Goal: Task Accomplishment & Management: Use online tool/utility

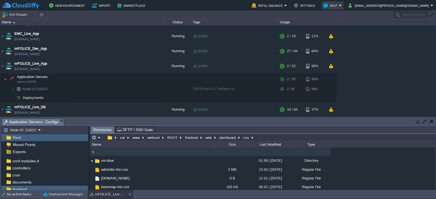
scroll to position [119, 0]
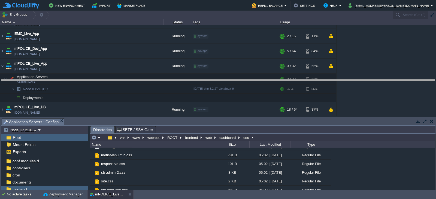
drag, startPoint x: 358, startPoint y: 122, endPoint x: 346, endPoint y: 71, distance: 52.6
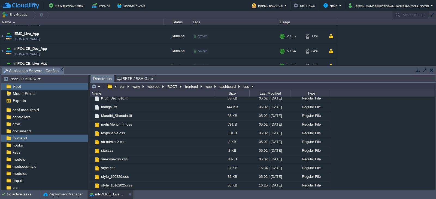
scroll to position [98, 0]
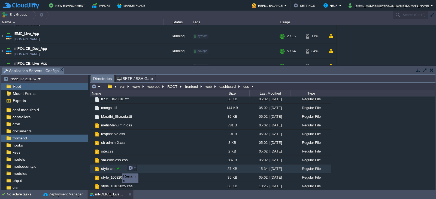
click at [118, 169] on div at bounding box center [117, 168] width 5 height 5
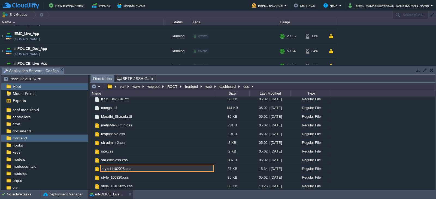
type input "style11102025.css"
click at [99, 86] on em at bounding box center [95, 86] width 9 height 5
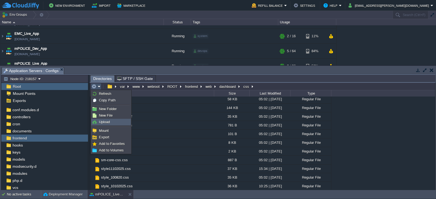
click at [105, 123] on span "Upload" at bounding box center [104, 122] width 11 height 4
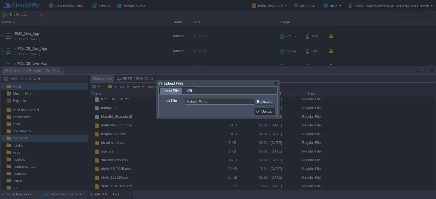
click at [260, 102] on input "file" at bounding box center [239, 101] width 69 height 7
type input "C:\fakepath\style.css"
type input "style.css"
click at [266, 112] on button "Upload" at bounding box center [264, 111] width 18 height 5
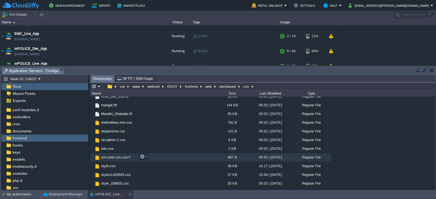
scroll to position [106, 0]
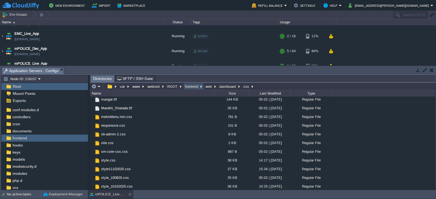
click at [192, 85] on button "frontend" at bounding box center [191, 86] width 15 height 5
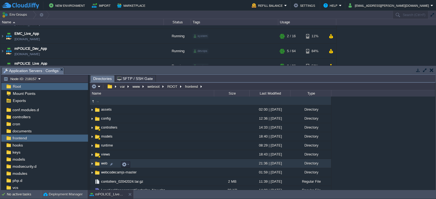
scroll to position [13, 0]
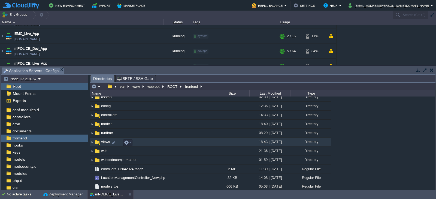
click at [99, 145] on div at bounding box center [99, 144] width 3 height 3
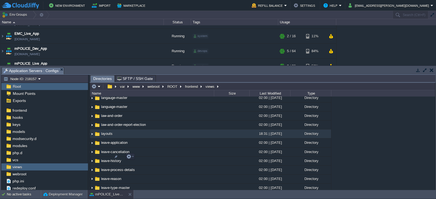
scroll to position [1344, 0]
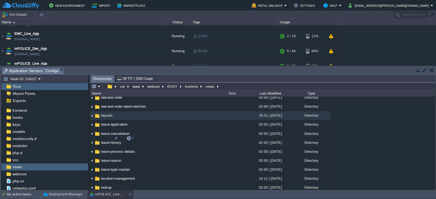
click at [109, 118] on span "layouts" at bounding box center [106, 115] width 13 height 5
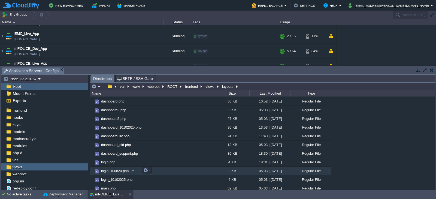
scroll to position [0, 0]
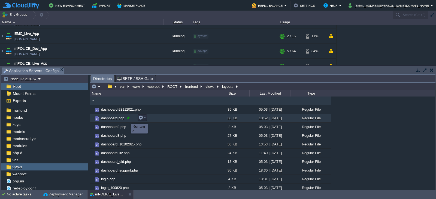
click at [127, 119] on div at bounding box center [127, 118] width 5 height 5
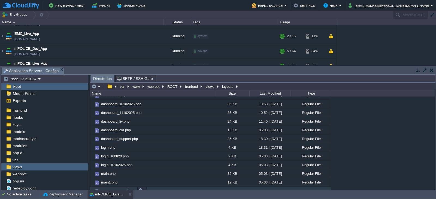
scroll to position [56, 0]
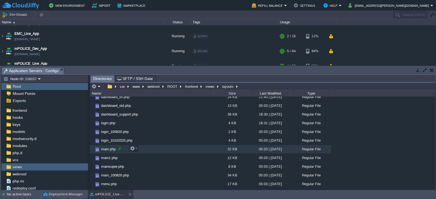
click at [119, 150] on div at bounding box center [119, 148] width 5 height 5
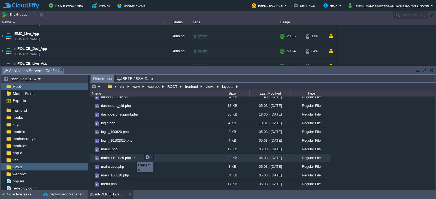
click at [133, 158] on div at bounding box center [134, 157] width 5 height 5
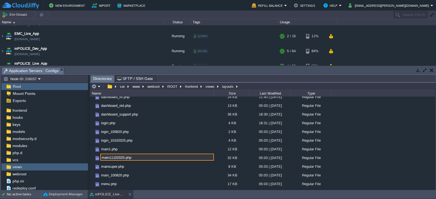
click at [109, 157] on input "main11102025.php" at bounding box center [157, 157] width 114 height 7
type input "main_11102025.php"
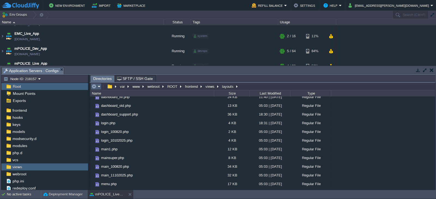
click at [98, 85] on em at bounding box center [95, 86] width 9 height 5
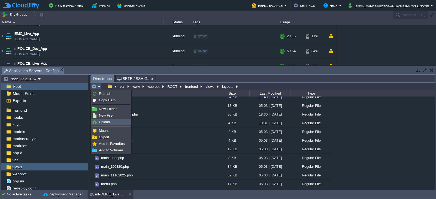
click at [108, 123] on span "Upload" at bounding box center [104, 122] width 11 height 4
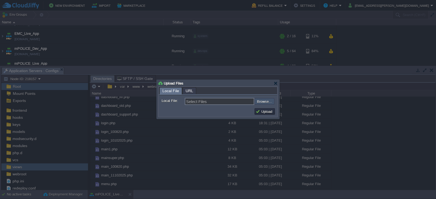
click at [261, 102] on input "file" at bounding box center [239, 101] width 69 height 7
type input "C:\fakepath\dashboard.php"
type input "dashboard.php, main.php"
click at [267, 110] on button "Upload" at bounding box center [264, 111] width 18 height 5
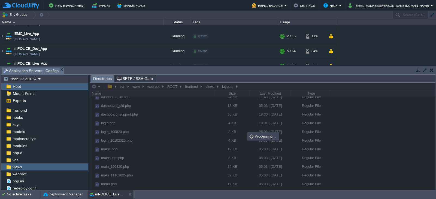
scroll to position [0, 0]
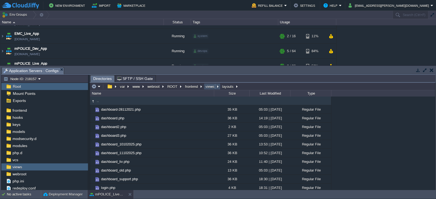
click at [209, 87] on button "views" at bounding box center [209, 86] width 11 height 5
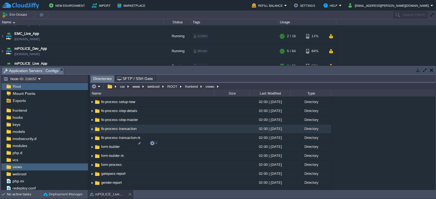
scroll to position [837, 0]
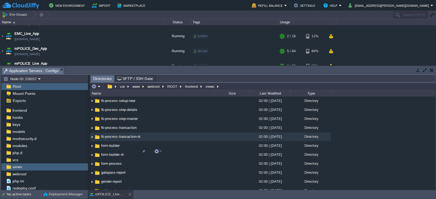
click at [130, 139] on span "fb-process-transaction-rk" at bounding box center [120, 136] width 41 height 5
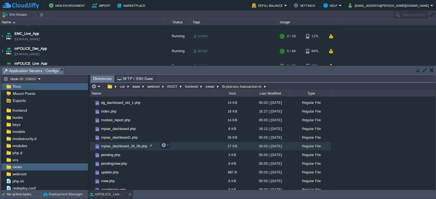
scroll to position [73, 0]
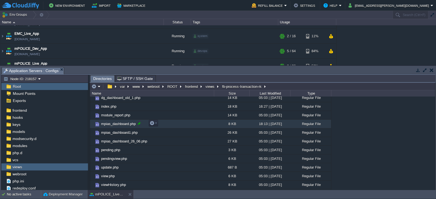
click at [139, 124] on div at bounding box center [139, 123] width 5 height 5
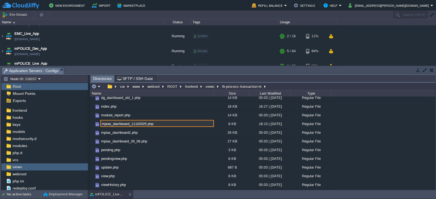
type input "mpias_dashboard_11102025.php"
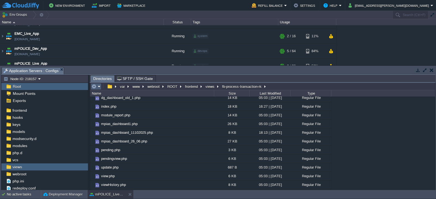
click at [100, 87] on em at bounding box center [95, 86] width 9 height 5
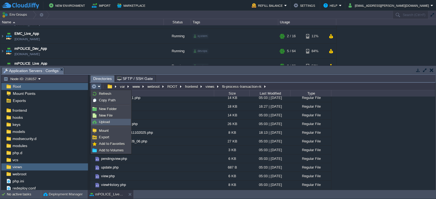
click at [109, 119] on link "Upload" at bounding box center [110, 122] width 39 height 6
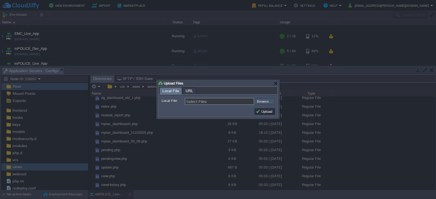
click at [263, 103] on input "file" at bounding box center [239, 101] width 69 height 7
type input "C:\fakepath\mpias_dashboard.php"
type input "mpias_dashboard.php"
click at [265, 113] on button "Upload" at bounding box center [264, 111] width 18 height 5
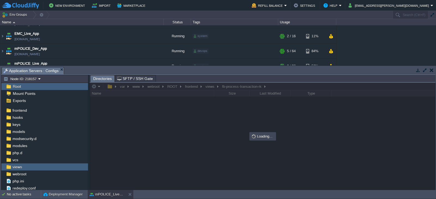
scroll to position [0, 0]
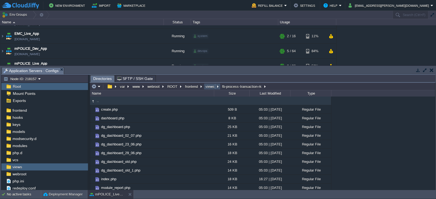
click at [208, 87] on button "views" at bounding box center [209, 86] width 11 height 5
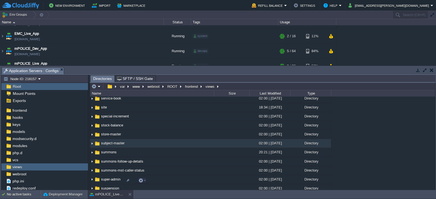
scroll to position [2221, 0]
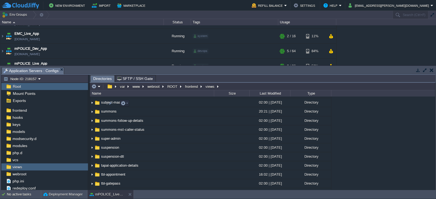
click at [103, 69] on span "site" at bounding box center [103, 66] width 7 height 5
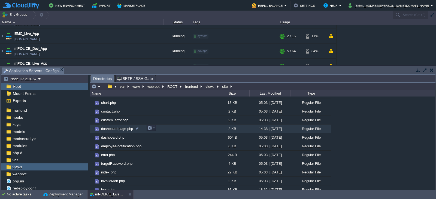
scroll to position [57, 0]
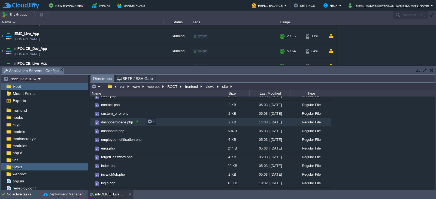
click at [138, 123] on div at bounding box center [136, 121] width 5 height 5
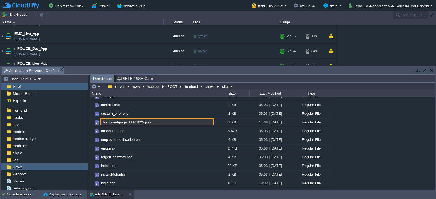
type input "dashboard-page_11102025.php"
click at [99, 87] on em at bounding box center [95, 86] width 9 height 5
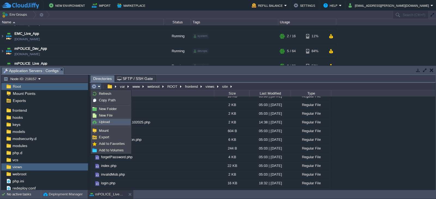
click at [108, 122] on span "Upload" at bounding box center [104, 122] width 11 height 4
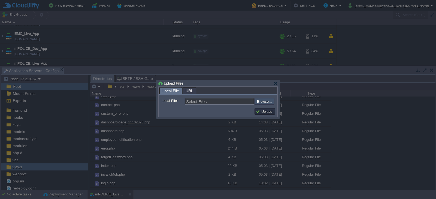
click at [263, 103] on input "file" at bounding box center [239, 101] width 69 height 7
type input "C:\fakepath\dashboard-page.php"
type input "dashboard-page.php"
click at [264, 111] on button "Upload" at bounding box center [264, 111] width 18 height 5
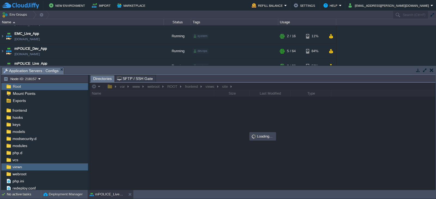
scroll to position [0, 0]
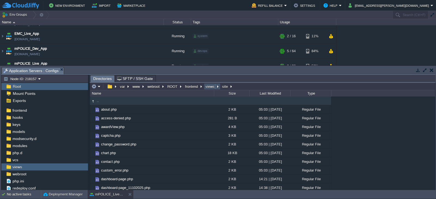
click at [206, 85] on button "views" at bounding box center [209, 86] width 11 height 5
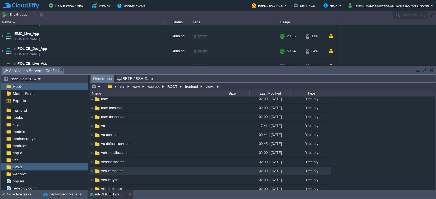
scroll to position [2532, 0]
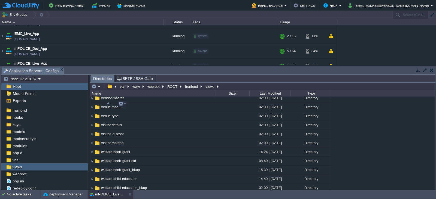
click at [103, 64] on span "vc" at bounding box center [102, 62] width 5 height 5
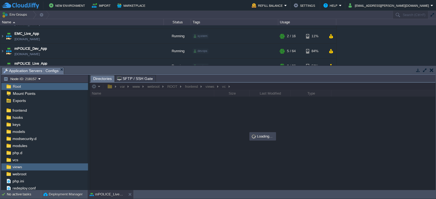
scroll to position [0, 0]
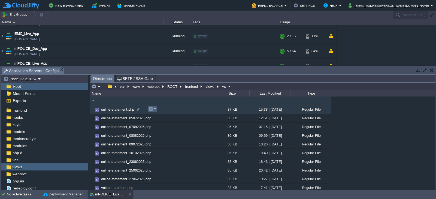
click at [154, 109] on em at bounding box center [151, 109] width 7 height 5
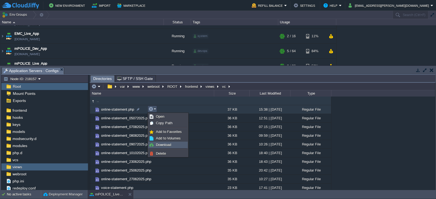
click at [161, 146] on span "Download" at bounding box center [163, 145] width 15 height 4
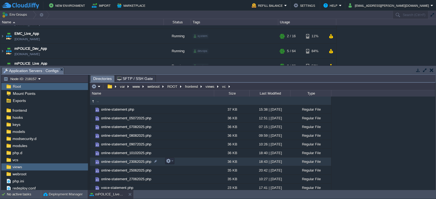
scroll to position [10, 0]
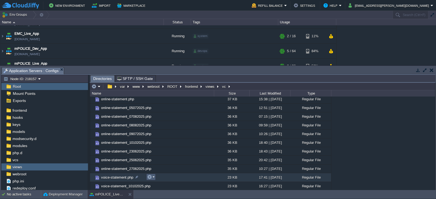
click at [151, 179] on button "button" at bounding box center [149, 177] width 5 height 5
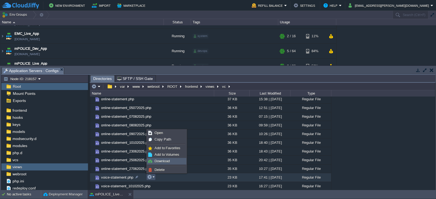
click at [158, 161] on span "Download" at bounding box center [161, 161] width 15 height 4
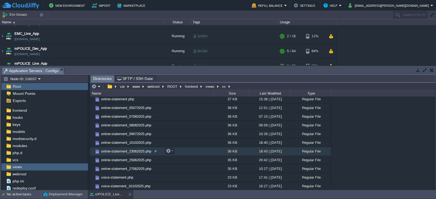
scroll to position [7, 0]
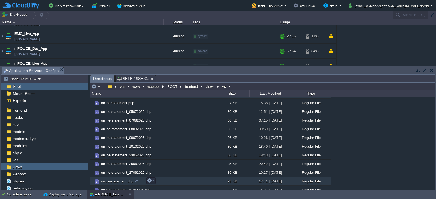
click at [120, 180] on span "voice-statement.php" at bounding box center [117, 181] width 34 height 5
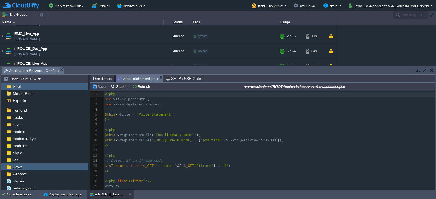
scroll to position [2, 0]
click at [250, 113] on pre "$this -> title = 'Voice Statement' ;" at bounding box center [268, 114] width 331 height 5
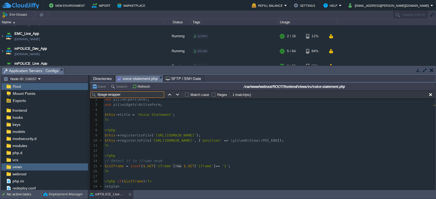
scroll to position [136, 0]
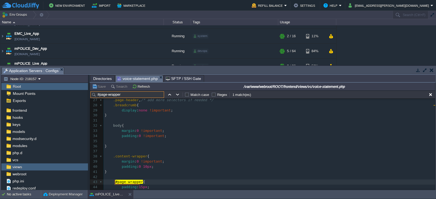
type input "#page-wrapper"
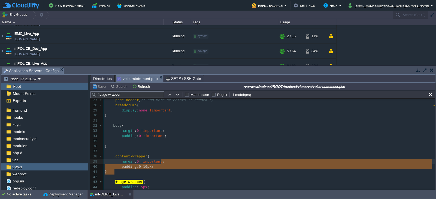
type textarea "body { margin: 0 !important; padding: 0 !important; } .content-wrapper { margin…"
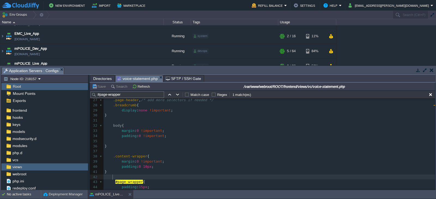
click at [158, 175] on pre at bounding box center [268, 177] width 331 height 5
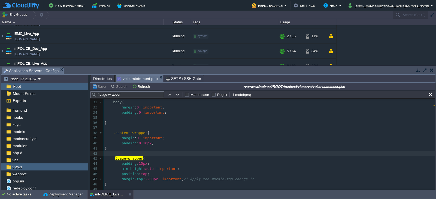
scroll to position [163, 0]
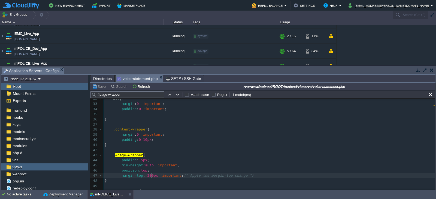
click at [151, 176] on div "x 22 .container.footer-con , /* Specific selector for footer-con */ 23 .footer-…" at bounding box center [268, 142] width 331 height 195
type textarea "60"
click at [98, 87] on button "Save" at bounding box center [99, 86] width 15 height 5
click at [189, 132] on pre "margin : 0 !important ;" at bounding box center [268, 134] width 331 height 5
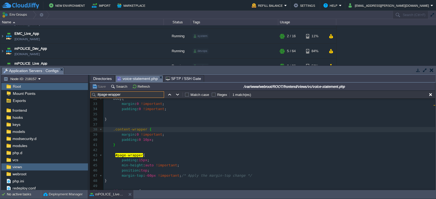
drag, startPoint x: 145, startPoint y: 94, endPoint x: 93, endPoint y: 96, distance: 52.0
click at [93, 96] on input "#page-wrapper" at bounding box center [126, 94] width 73 height 7
click at [429, 94] on button "button" at bounding box center [430, 94] width 5 height 5
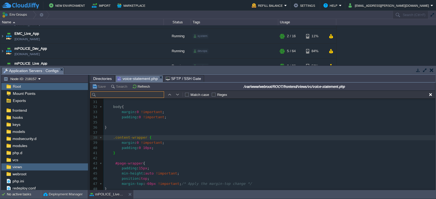
scroll to position [163, 0]
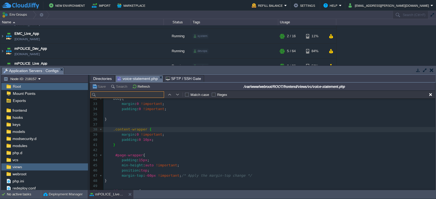
paste input "voiceBtn"
type input "voiceBtn"
click at [176, 95] on button "button" at bounding box center [177, 94] width 5 height 5
click at [169, 95] on button "button" at bounding box center [169, 94] width 5 height 5
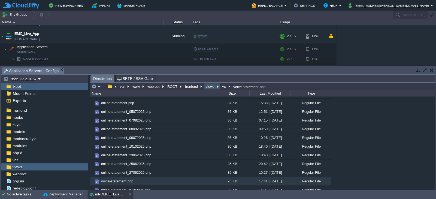
click at [207, 86] on button "views" at bounding box center [209, 86] width 11 height 5
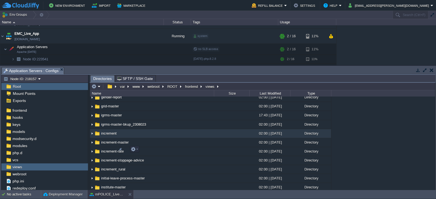
scroll to position [920, 0]
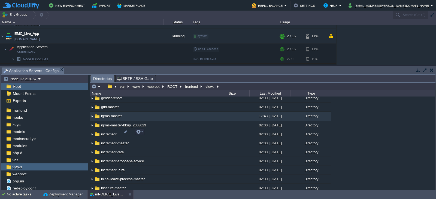
click at [114, 118] on span "igrms-master" at bounding box center [111, 116] width 22 height 5
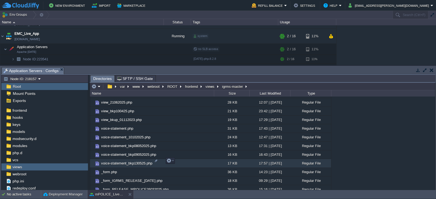
scroll to position [452, 0]
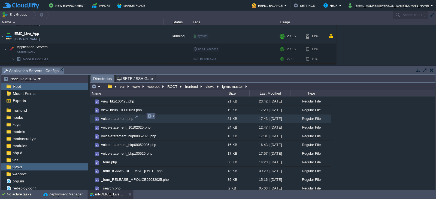
click at [152, 117] on em at bounding box center [150, 116] width 7 height 5
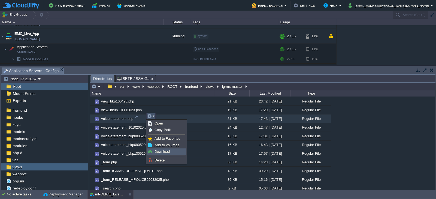
click at [161, 152] on span "Download" at bounding box center [161, 152] width 15 height 4
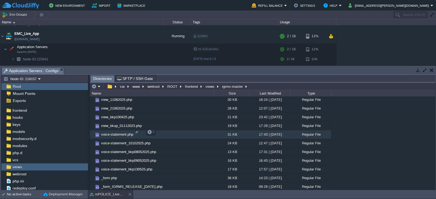
scroll to position [436, 0]
click at [153, 134] on em at bounding box center [150, 132] width 7 height 5
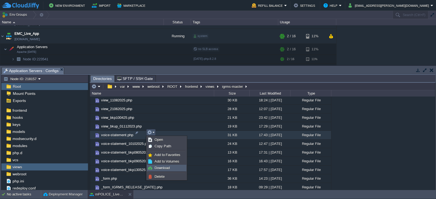
click at [159, 168] on span "Download" at bounding box center [161, 168] width 15 height 4
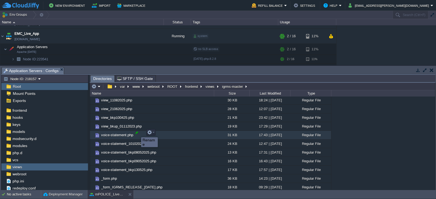
click at [137, 133] on div at bounding box center [136, 132] width 5 height 5
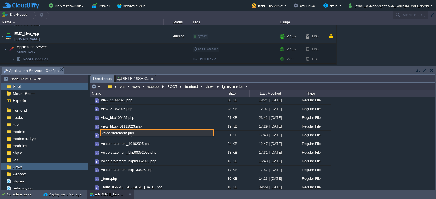
click at [125, 134] on input "voice-statement.php" at bounding box center [157, 132] width 114 height 7
type input "voice-statement_11102025.php"
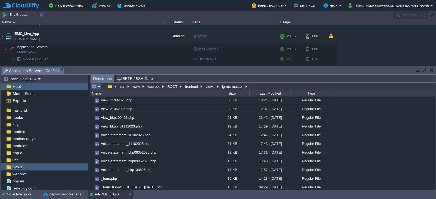
click at [99, 87] on em at bounding box center [95, 86] width 9 height 5
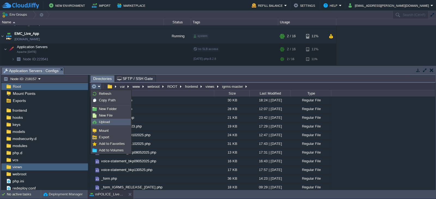
click at [103, 122] on span "Upload" at bounding box center [104, 122] width 11 height 4
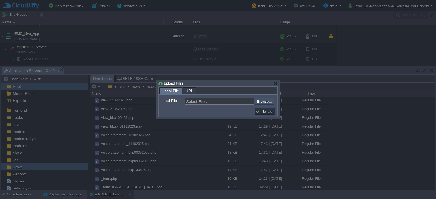
click at [262, 101] on input "file" at bounding box center [239, 101] width 69 height 7
type input "C:\fakepath\voice-statement.php"
type input "voice-statement.php"
click at [266, 112] on button "Upload" at bounding box center [264, 111] width 18 height 5
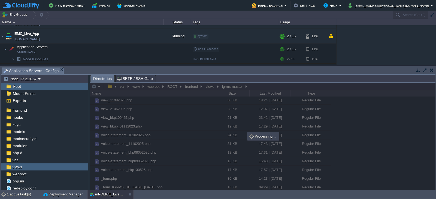
scroll to position [0, 0]
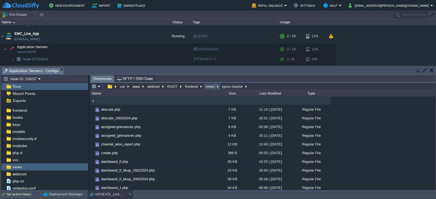
click at [210, 87] on button "views" at bounding box center [209, 86] width 11 height 5
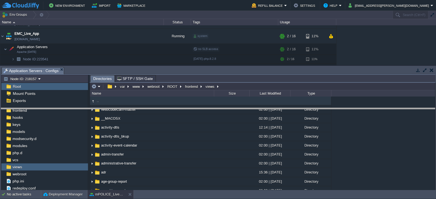
drag, startPoint x: 373, startPoint y: 73, endPoint x: 373, endPoint y: 118, distance: 44.9
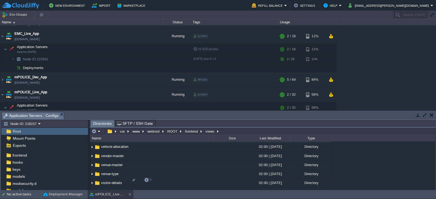
scroll to position [2518, 0]
click at [101, 122] on span "vc" at bounding box center [102, 120] width 5 height 5
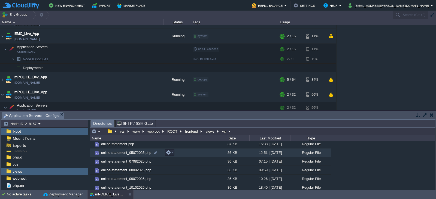
scroll to position [8, 0]
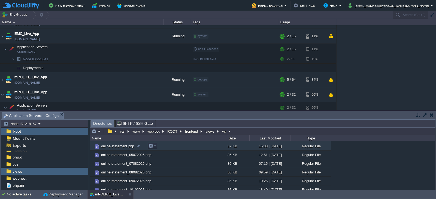
click at [118, 145] on span "online-statement.php" at bounding box center [117, 146] width 35 height 5
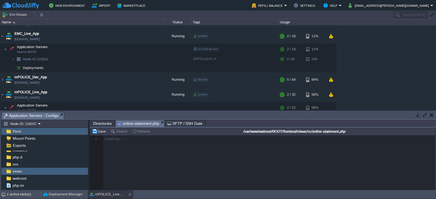
scroll to position [2, 0]
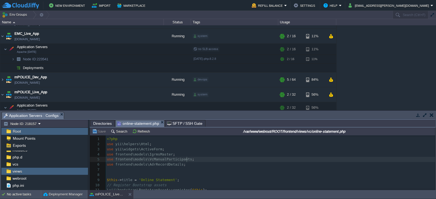
click at [276, 158] on pre "use frontend\models\VcManualParticipants ;" at bounding box center [270, 159] width 329 height 5
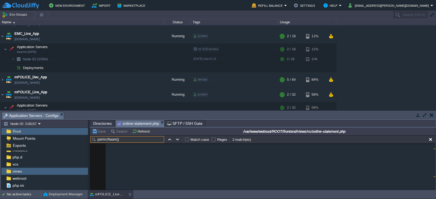
scroll to position [535, 0]
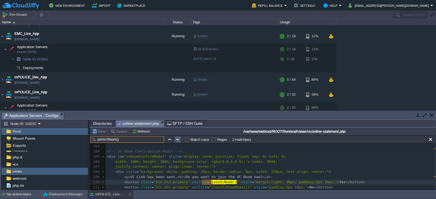
type input "joinVcRoom()"
click at [176, 139] on button "button" at bounding box center [177, 139] width 5 height 5
type textarea "joinVcRoom()"
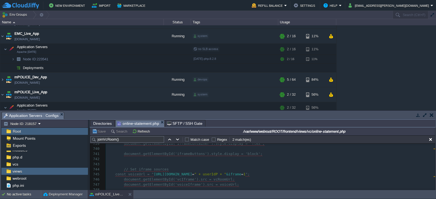
scroll to position [3826, 0]
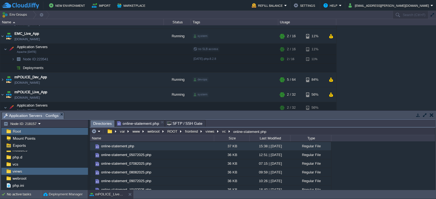
click at [104, 124] on span "Directories" at bounding box center [102, 123] width 19 height 7
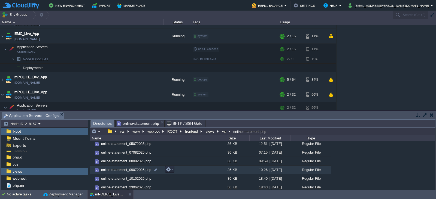
scroll to position [13, 0]
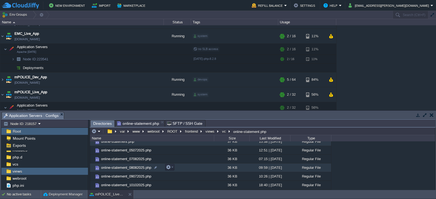
click at [138, 167] on span "online-statement_08082025.php" at bounding box center [126, 168] width 52 height 5
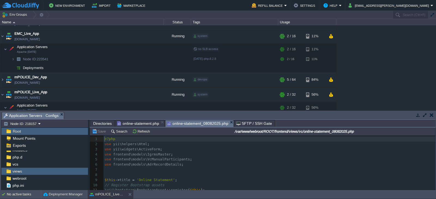
scroll to position [2, 0]
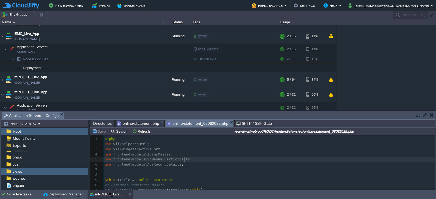
click at [250, 160] on pre "use frontend\models\VcManualParticipants ;" at bounding box center [268, 159] width 331 height 5
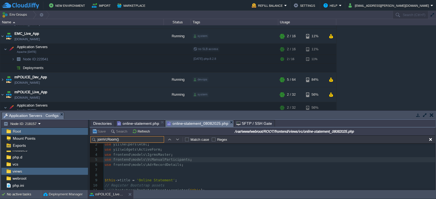
scroll to position [1418, 0]
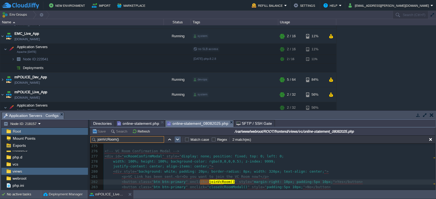
type input "joinVcRoom()"
click at [177, 140] on button "button" at bounding box center [177, 139] width 5 height 5
type textarea "joinVcRoom()"
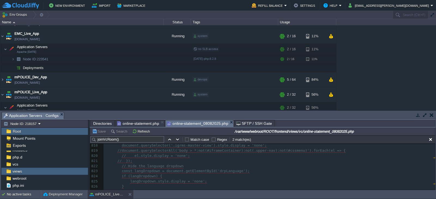
scroll to position [4223, 0]
click at [333, 165] on pre "// Hide the language dropdown" at bounding box center [268, 165] width 331 height 5
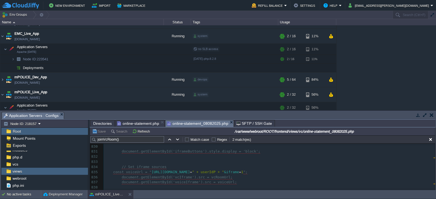
scroll to position [4282, 0]
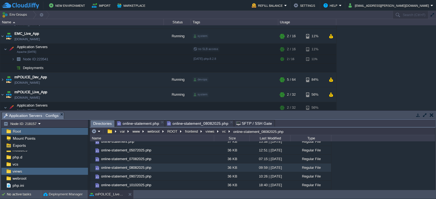
click at [102, 123] on span "Directories" at bounding box center [102, 123] width 19 height 7
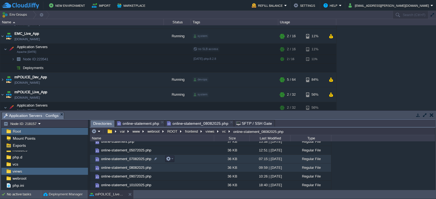
click at [132, 159] on span "online-statement_07082025.php" at bounding box center [126, 159] width 52 height 5
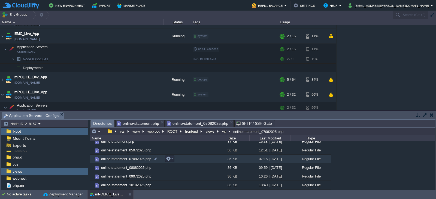
click at [132, 159] on span "online-statement_07082025.php" at bounding box center [126, 159] width 52 height 5
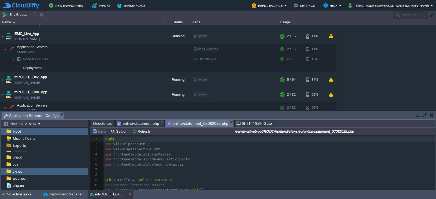
scroll to position [2, 0]
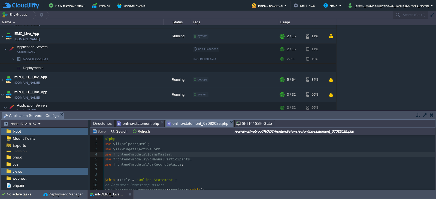
click at [230, 154] on pre "use frontend\models\IgrmsMaster ;" at bounding box center [268, 154] width 331 height 5
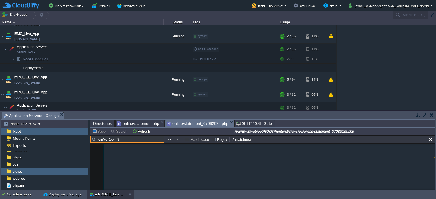
scroll to position [1418, 0]
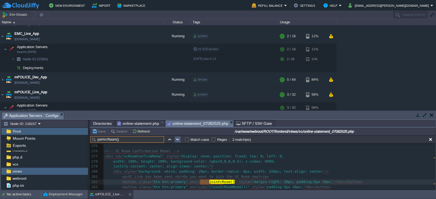
type input "joinVcRoom()"
click at [177, 138] on button "button" at bounding box center [177, 139] width 5 height 5
type textarea "joinVcRoom()"
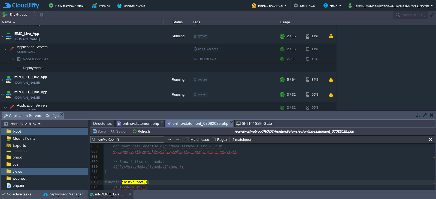
scroll to position [0, 0]
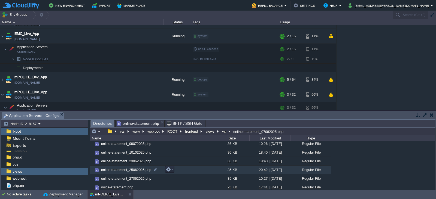
click at [136, 170] on span "online-statement_25062025.php" at bounding box center [126, 170] width 52 height 5
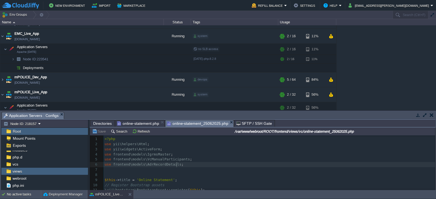
click at [206, 163] on pre "use frontend\models\AdrRecordDetails ;" at bounding box center [268, 164] width 331 height 5
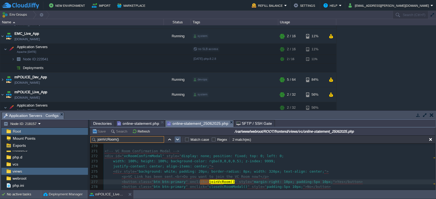
type input "joinVcRoom()"
click at [176, 140] on button "button" at bounding box center [177, 139] width 5 height 5
type textarea "joinVcRoom()"
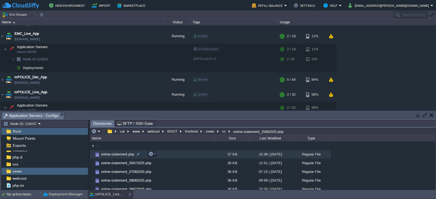
click at [116, 155] on span "online-statement.php" at bounding box center [117, 154] width 35 height 5
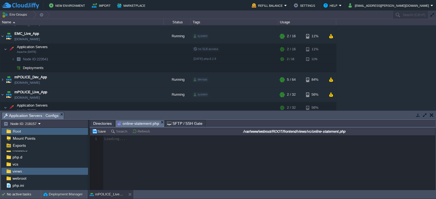
scroll to position [2, 0]
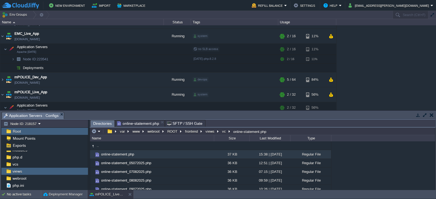
click at [101, 123] on span "Directories" at bounding box center [102, 123] width 19 height 7
click at [155, 155] on em at bounding box center [151, 154] width 7 height 5
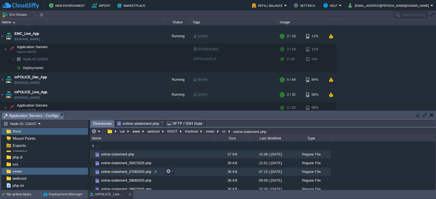
click at [181, 172] on td "online-statement_07082025.php" at bounding box center [152, 172] width 124 height 9
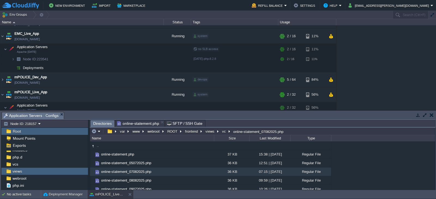
scroll to position [55, 0]
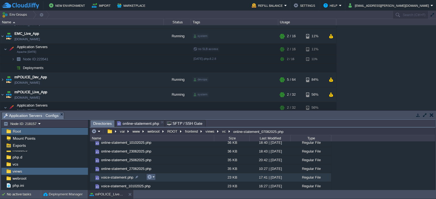
click at [154, 177] on em at bounding box center [150, 177] width 7 height 5
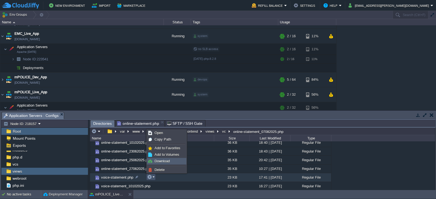
click at [165, 161] on span "Download" at bounding box center [161, 161] width 15 height 4
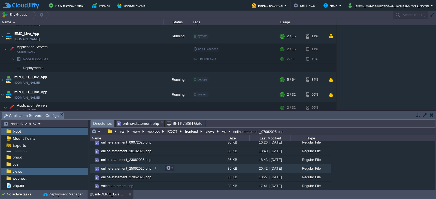
scroll to position [47, 0]
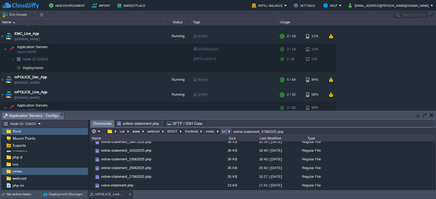
click at [223, 133] on button "vc" at bounding box center [224, 131] width 6 height 5
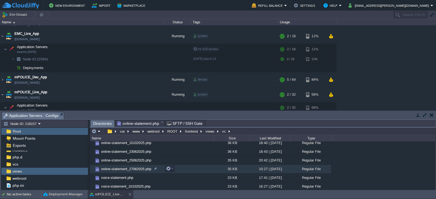
scroll to position [55, 0]
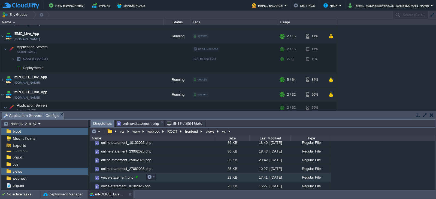
click at [137, 177] on div at bounding box center [136, 177] width 5 height 5
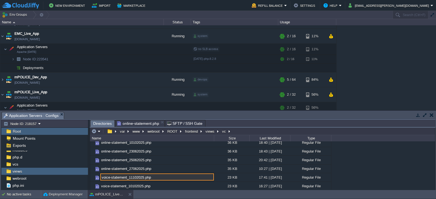
type input "voice-statement_11102025.php"
click at [100, 131] on td at bounding box center [96, 131] width 11 height 7
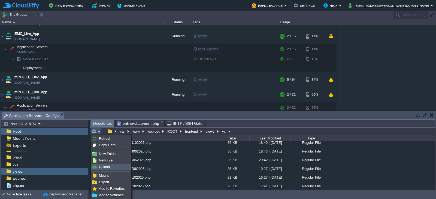
click at [106, 168] on span "Upload" at bounding box center [104, 167] width 11 height 4
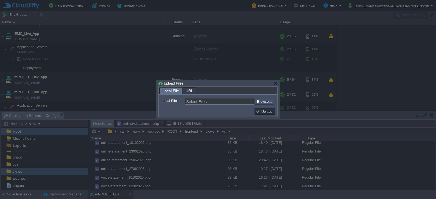
click at [262, 102] on input "file" at bounding box center [239, 101] width 69 height 7
type input "C:\fakepath\voice-statement.php"
type input "voice-statement.php"
click at [264, 111] on button "Upload" at bounding box center [264, 111] width 18 height 5
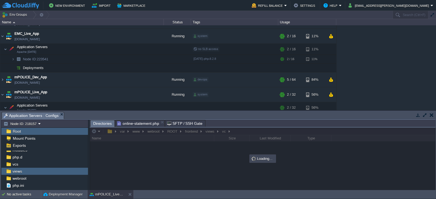
scroll to position [0, 0]
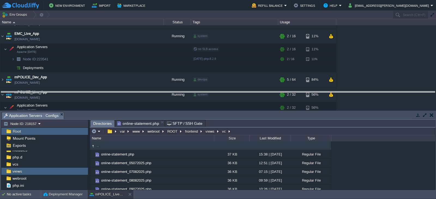
drag, startPoint x: 267, startPoint y: 118, endPoint x: 267, endPoint y: 95, distance: 22.3
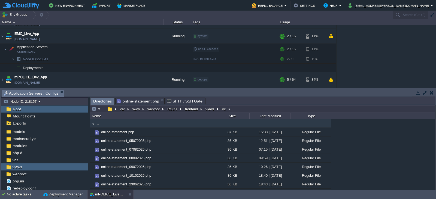
scroll to position [42, 0]
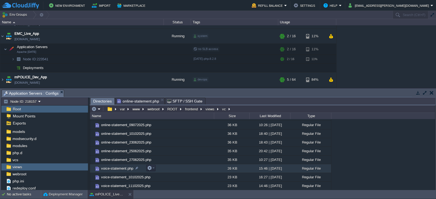
click at [121, 167] on span "voice-statement.php" at bounding box center [117, 168] width 34 height 5
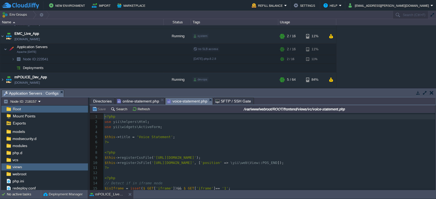
scroll to position [2, 0]
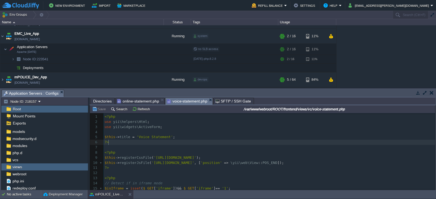
click at [246, 142] on pre "?>" at bounding box center [268, 142] width 331 height 5
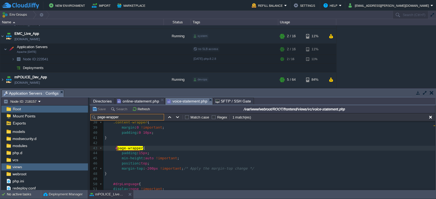
scroll to position [193, 0]
type input "page-wrapper"
click at [150, 168] on div "x 21 footer , 22 .container.footer-con , /* Specific selector for footer-con */…" at bounding box center [268, 134] width 331 height 205
type textarea "6"
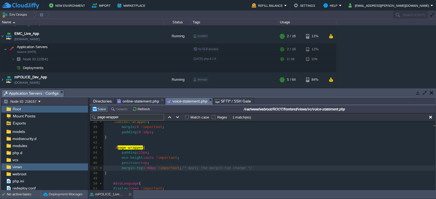
click at [101, 109] on button "Save" at bounding box center [99, 109] width 15 height 5
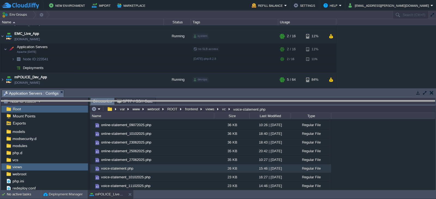
drag, startPoint x: 269, startPoint y: 96, endPoint x: 273, endPoint y: 107, distance: 11.9
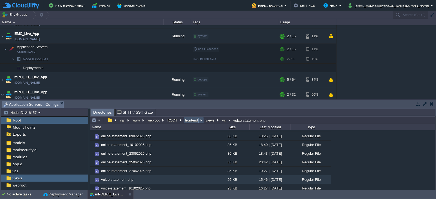
click at [187, 120] on button "frontend" at bounding box center [191, 120] width 15 height 5
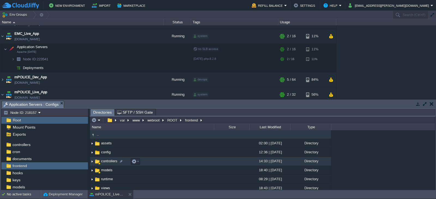
click at [106, 162] on span "controllers" at bounding box center [109, 161] width 18 height 5
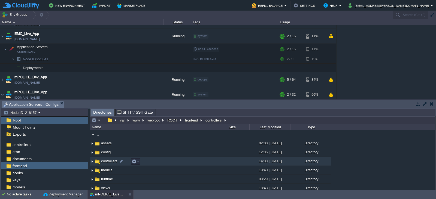
click at [106, 162] on span "controllers" at bounding box center [109, 161] width 18 height 5
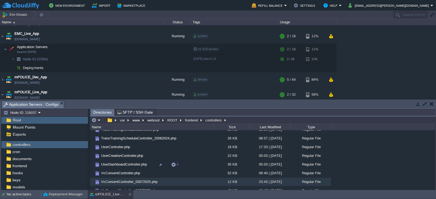
scroll to position [3237, 0]
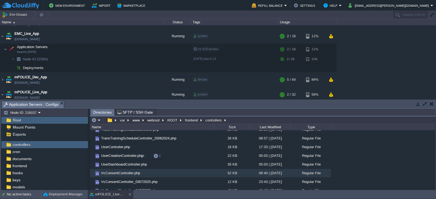
click at [122, 171] on span "VcConsentController.php" at bounding box center [120, 173] width 41 height 5
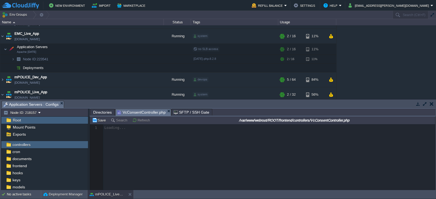
scroll to position [2, 0]
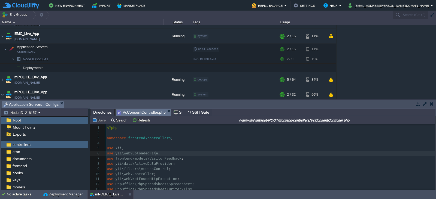
click at [278, 154] on pre "use yii\web\UploadedFile ;" at bounding box center [270, 153] width 329 height 5
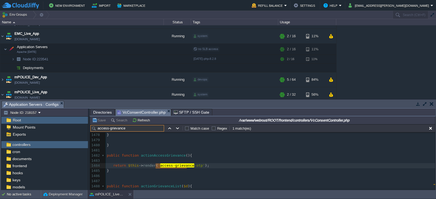
scroll to position [7609, 0]
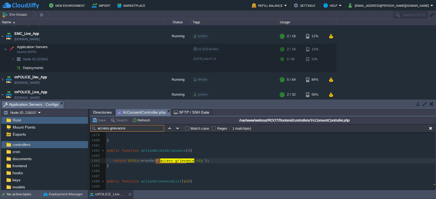
type input "access-grievance"
type textarea "access-grievance-otp"
drag, startPoint x: 194, startPoint y: 161, endPoint x: 154, endPoint y: 161, distance: 39.5
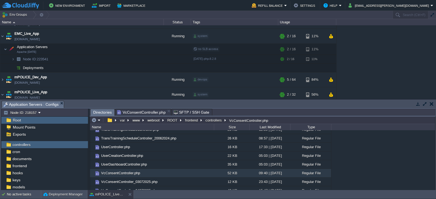
click at [101, 113] on span "Directories" at bounding box center [102, 112] width 19 height 7
click at [193, 120] on button "frontend" at bounding box center [191, 120] width 15 height 5
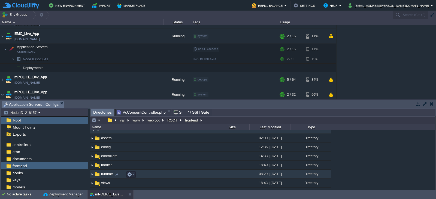
scroll to position [18, 0]
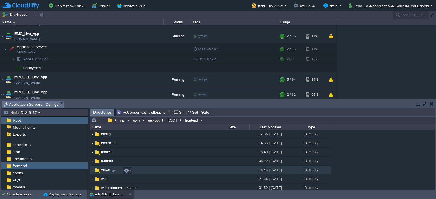
click at [103, 171] on span "views" at bounding box center [105, 170] width 11 height 5
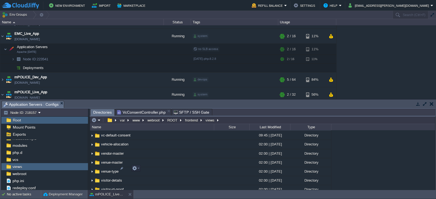
scroll to position [2509, 0]
click at [108, 129] on span "vc-consent" at bounding box center [109, 126] width 19 height 5
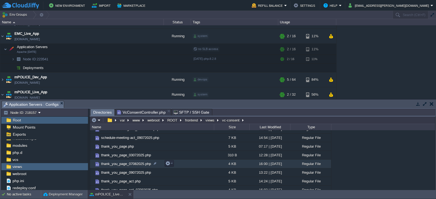
scroll to position [60, 0]
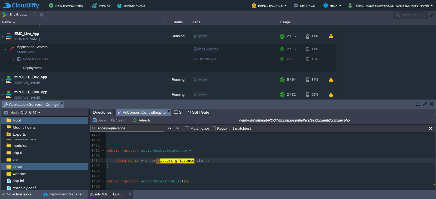
click at [137, 112] on span "VcConsentController.php" at bounding box center [141, 112] width 48 height 7
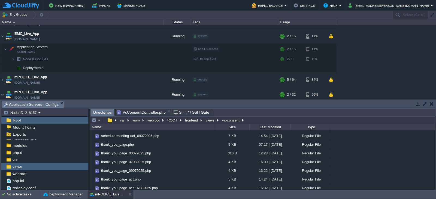
click at [102, 114] on span "Directories" at bounding box center [102, 112] width 19 height 7
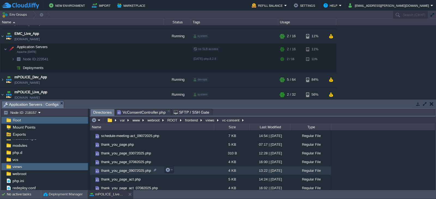
click at [179, 169] on td "thank_you_page_09072025.php" at bounding box center [152, 171] width 124 height 9
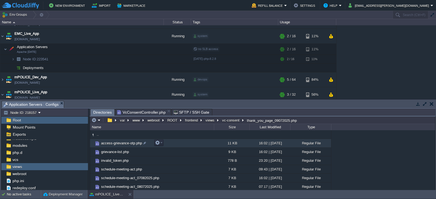
click at [122, 145] on span "access-grievance-otp.php" at bounding box center [121, 143] width 42 height 5
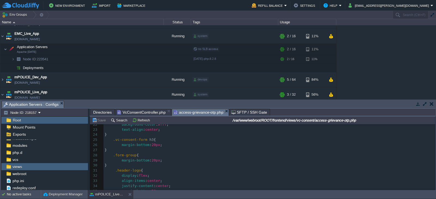
scroll to position [183, 0]
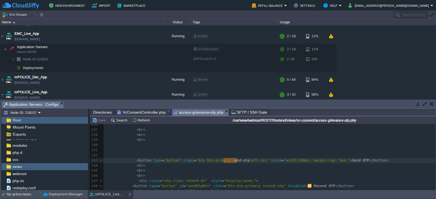
type textarea "send-otp"
drag, startPoint x: 237, startPoint y: 161, endPoint x: 222, endPoint y: 162, distance: 15.0
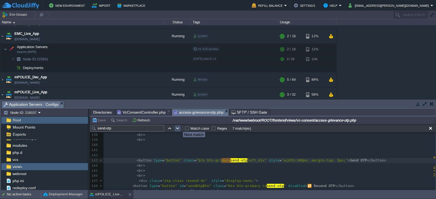
click at [179, 127] on button "button" at bounding box center [177, 128] width 5 height 5
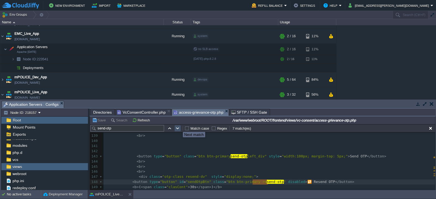
click at [179, 127] on button "button" at bounding box center [177, 128] width 5 height 5
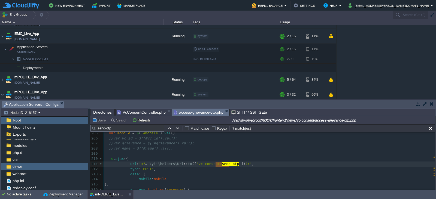
type textarea "send-otp"
drag, startPoint x: 228, startPoint y: 164, endPoint x: 214, endPoint y: 165, distance: 14.7
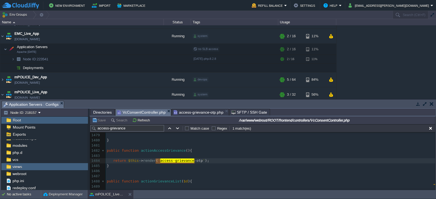
click at [146, 114] on span "VcConsentController.php" at bounding box center [141, 112] width 48 height 7
paste input "send-otp"
click at [107, 130] on input "send-otp" at bounding box center [126, 128] width 73 height 7
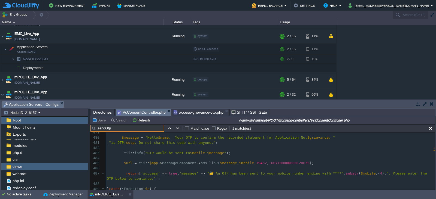
type input "sendOtp"
click at [256, 163] on span "19432" at bounding box center [261, 163] width 11 height 4
type textarea "19432"
type textarea "19841"
click at [99, 121] on button "Save" at bounding box center [99, 120] width 15 height 5
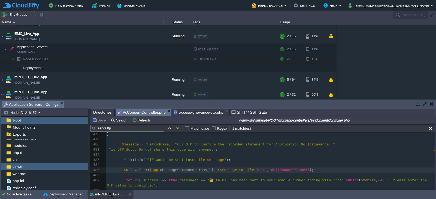
scroll to position [2461, 0]
click at [99, 122] on button "Save" at bounding box center [99, 120] width 15 height 5
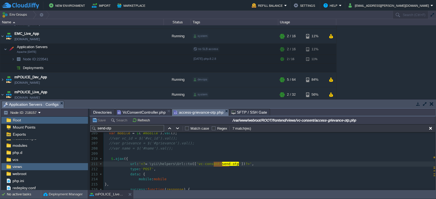
click at [197, 114] on span "access-grievance-otp.php" at bounding box center [198, 112] width 50 height 7
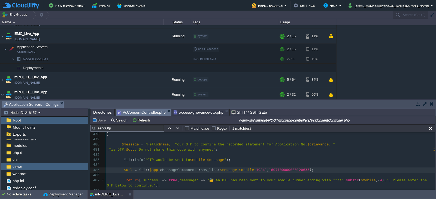
click at [142, 113] on span "VcConsentController.php" at bounding box center [141, 112] width 48 height 7
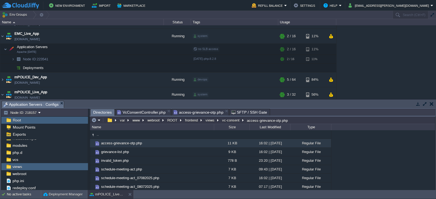
click at [97, 114] on span "Directories" at bounding box center [102, 112] width 19 height 7
click at [188, 119] on button "frontend" at bounding box center [191, 120] width 15 height 5
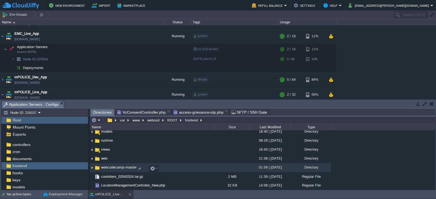
scroll to position [39, 0]
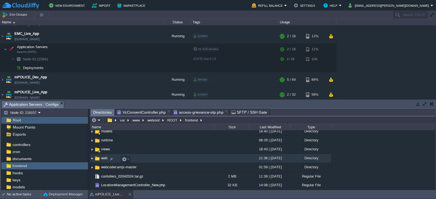
click at [101, 160] on span "web" at bounding box center [104, 158] width 8 height 5
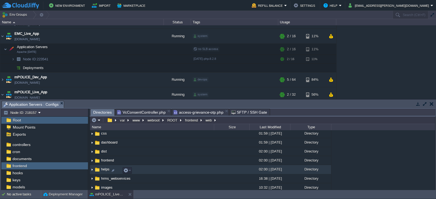
scroll to position [39, 0]
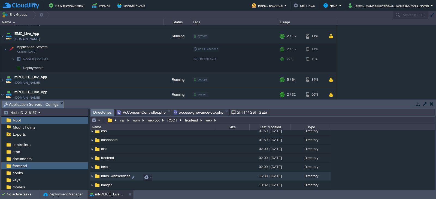
click at [105, 179] on span "hrms_webservices" at bounding box center [115, 176] width 31 height 5
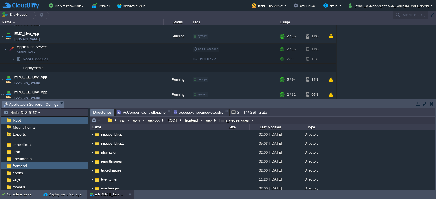
scroll to position [0, 0]
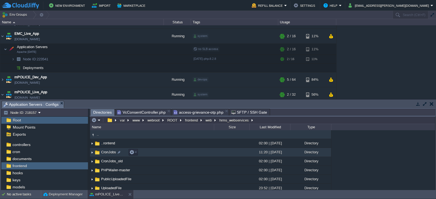
click at [108, 152] on span "CronJobs" at bounding box center [108, 152] width 17 height 5
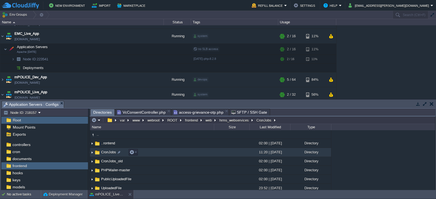
click at [108, 152] on span "CronJobs" at bounding box center [108, 152] width 17 height 5
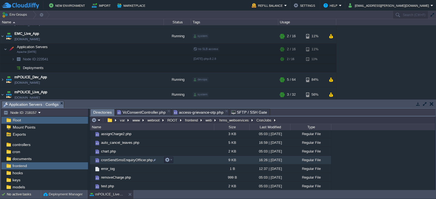
scroll to position [62, 0]
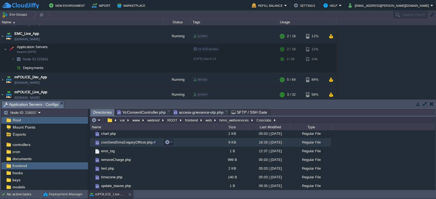
click at [124, 144] on span "cronSendSmsEnquiryOfficer.php" at bounding box center [126, 142] width 53 height 5
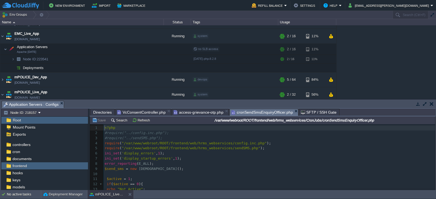
scroll to position [13, 0]
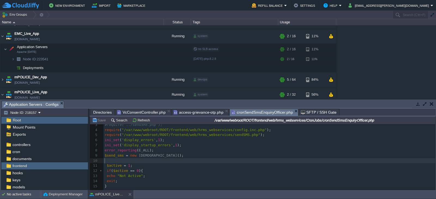
click at [140, 161] on pre "​" at bounding box center [268, 160] width 331 height 5
click at [129, 160] on pre "​" at bounding box center [268, 160] width 331 height 5
click at [102, 119] on button "Save" at bounding box center [99, 120] width 15 height 5
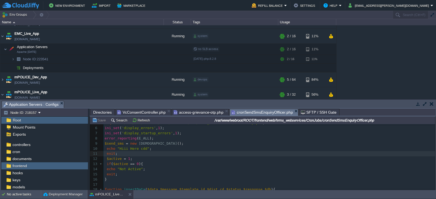
scroll to position [24, 0]
type textarea "echo "Hiii Here cdd"; exit;"
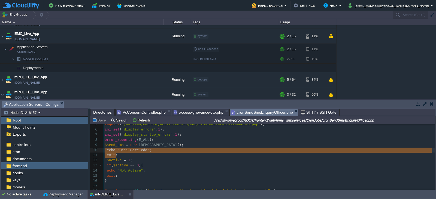
drag, startPoint x: 118, startPoint y: 158, endPoint x: 105, endPoint y: 152, distance: 14.9
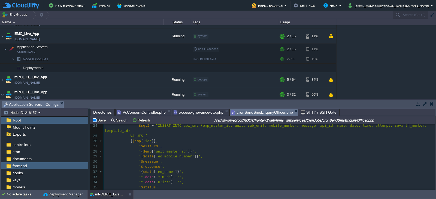
scroll to position [136, 0]
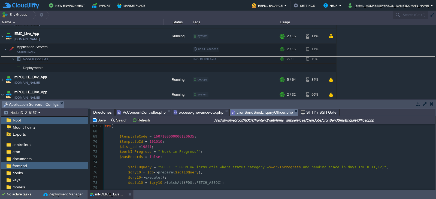
drag, startPoint x: 333, startPoint y: 105, endPoint x: 322, endPoint y: 60, distance: 46.3
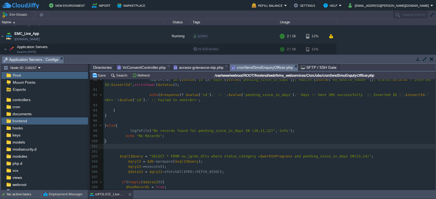
click at [131, 144] on pre "​" at bounding box center [268, 146] width 331 height 5
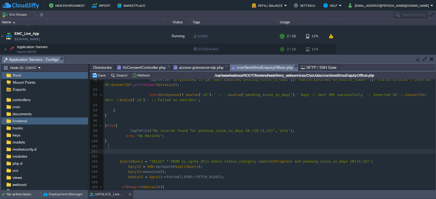
paste textarea
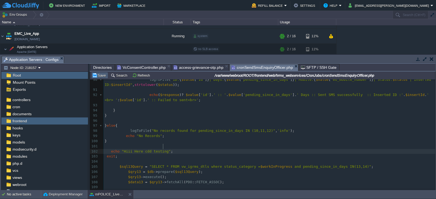
type textarea "testing"
click at [99, 75] on button "Save" at bounding box center [99, 75] width 15 height 5
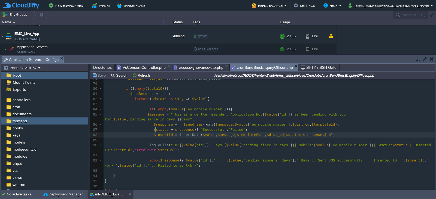
click at [155, 129] on div "x 68 69 $templateCode = 1607100000000120635 ; 70 $templateId = 101010 ; 71 $dis…" at bounding box center [268, 179] width 331 height 308
type textarea "$insertId"
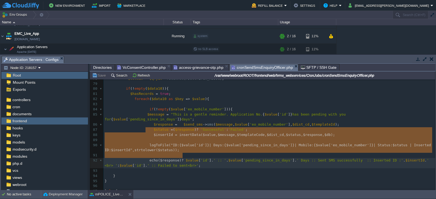
type textarea "$insertId = insertData($value,$message,$templateCode,$dist_cd,$status,$response…"
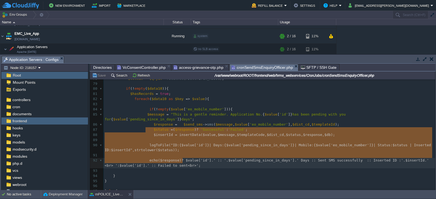
drag, startPoint x: 145, startPoint y: 129, endPoint x: 183, endPoint y: 159, distance: 48.5
click at [149, 133] on span at bounding box center [151, 135] width 4 height 4
click at [162, 158] on span "$response" at bounding box center [169, 160] width 19 height 4
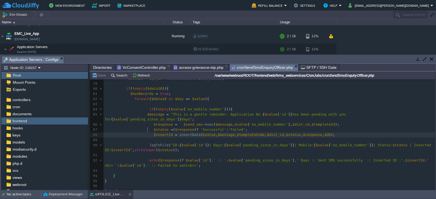
click at [146, 133] on span at bounding box center [129, 135] width 49 height 4
type textarea "/*"
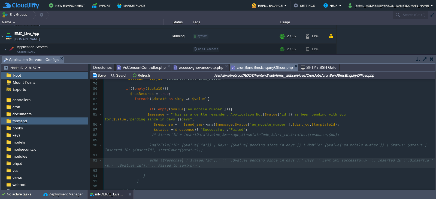
click at [185, 160] on pre "echo ($response) ? $value['id'].' :: '.$value['pending_since_in_days'].' Days :…" at bounding box center [268, 163] width 331 height 10
type textarea "*/"
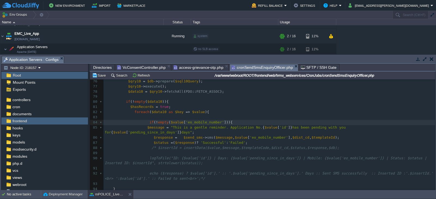
type textarea "//"
click at [137, 183] on div "x 66 ​ 67 try { 68 69 $templateCode = 1607100000000120635 ; 70 $templateId = 10…" at bounding box center [268, 187] width 331 height 318
type textarea "//"
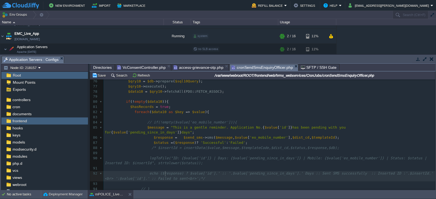
click at [165, 173] on div "x 66 ​ 67 try { 68 69 $templateCode = 1607100000000120635 ; 70 $templateId = 10…" at bounding box center [268, 187] width 331 height 318
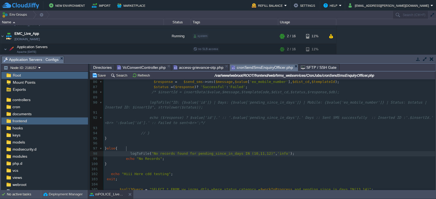
click at [127, 148] on div "x 66 ​ 67 try { 68 69 $templateCode = 1607100000000120635 ; 70 $templateId = 10…" at bounding box center [268, 131] width 331 height 318
type textarea "//"
click at [181, 162] on pre "}" at bounding box center [268, 164] width 331 height 5
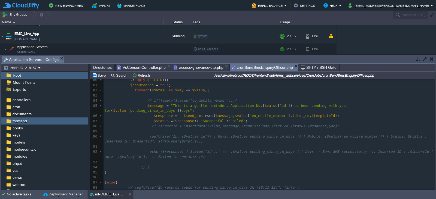
type textarea "​"
type textarea "//"
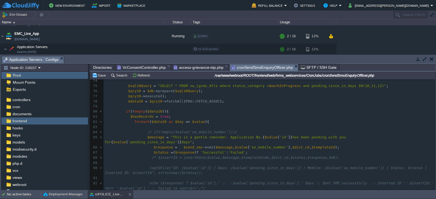
click at [128, 123] on div "x 66 ​ 67 try { 68 69 $templateCode = 1607100000000120635 ; 70 $templateId = 10…" at bounding box center [268, 197] width 331 height 318
type textarea "//"
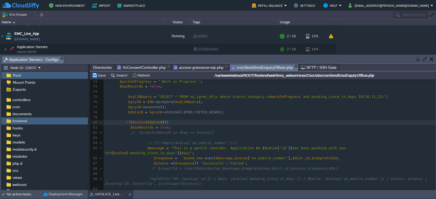
click at [285, 154] on div "x 64 ​ 65 ​ 66 ​ 67 try { 68 69 $templateCode = 1607100000000120635 ; 70 $templ…" at bounding box center [268, 145] width 331 height 215
type textarea "$dist_cd"
click at [249, 157] on span "'eo_mobile_number'" at bounding box center [268, 159] width 38 height 4
type textarea "$value['eo_mobile_number']"
drag, startPoint x: 275, startPoint y: 154, endPoint x: 226, endPoint y: 155, distance: 49.5
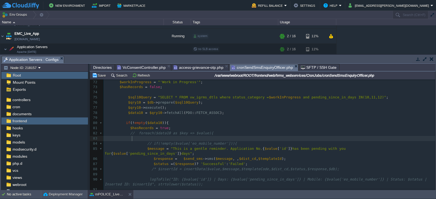
click at [169, 138] on pre at bounding box center [268, 138] width 331 height 5
paste textarea "/"
type textarea "//"
click at [232, 157] on span ", ," at bounding box center [235, 159] width 6 height 4
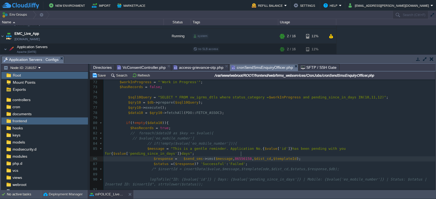
type textarea "8655615809"
click at [232, 157] on span "," at bounding box center [233, 159] width 2 height 4
type textarea "'"
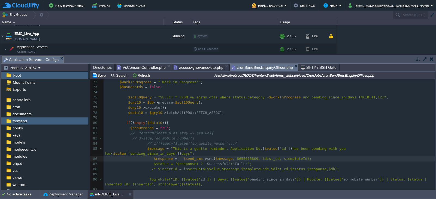
click at [245, 153] on div "x 61 ​ 62 file_put_contents ( $logFile , $logMessage , FILE_APPEND ); 63 } 64 ​…" at bounding box center [268, 138] width 331 height 231
type textarea "'"
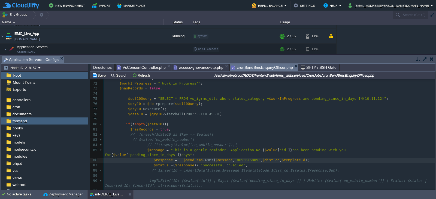
click at [282, 154] on div "x 61 ​ 62 file_put_contents ( $logFile , $logMessage , FILE_APPEND ); 63 } 64 ​…" at bounding box center [268, 139] width 331 height 231
type textarea "$templateId"
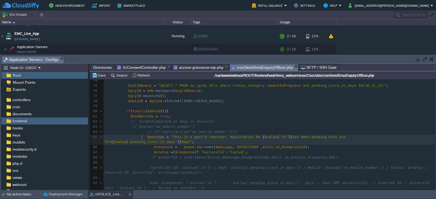
click at [140, 138] on span at bounding box center [126, 137] width 43 height 4
type textarea "$message = "This is a gentle reminder. Application No.{$value['id']} has been p…"
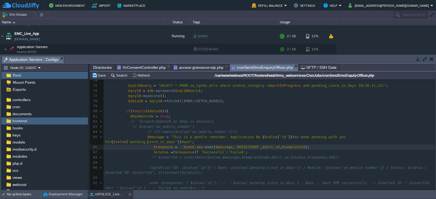
click at [146, 145] on span at bounding box center [129, 147] width 49 height 4
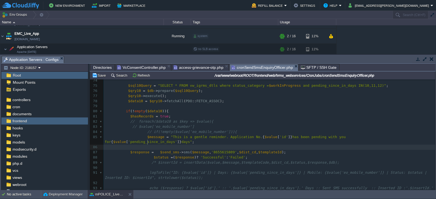
click at [149, 145] on pre at bounding box center [268, 147] width 331 height 5
paste textarea "/"
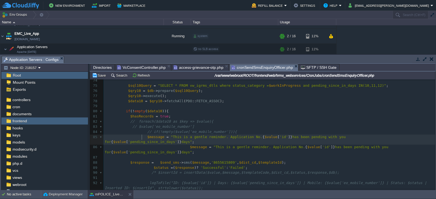
click at [142, 138] on div "x 64 ​ 65 ​ 66 ​ 67 try { 68 69 $templateCode = 1607100000000120635 ; 70 $templ…" at bounding box center [268, 137] width 331 height 220
type textarea "//"
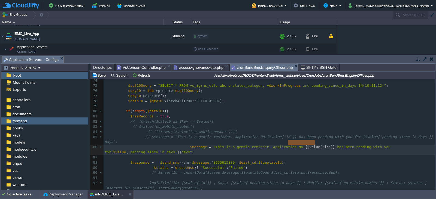
drag, startPoint x: 314, startPoint y: 142, endPoint x: 288, endPoint y: 142, distance: 26.7
type textarea "12345"
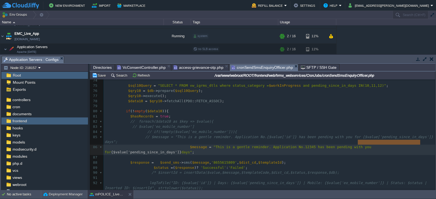
type textarea "{$value['pending_since_in_days']}"
drag, startPoint x: 357, startPoint y: 142, endPoint x: 421, endPoint y: 143, distance: 64.5
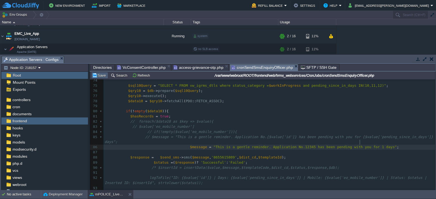
type textarea "1"
click at [99, 77] on button "Save" at bounding box center [99, 75] width 15 height 5
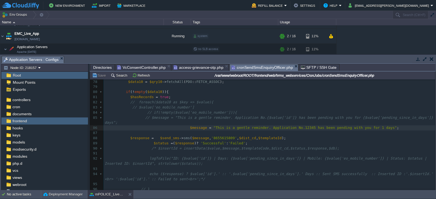
click at [201, 132] on div "x 64 ​ 65 ​ 66 ​ 67 try { 68 69 $templateCode = 1607100000000120635 ; 70 $templ…" at bounding box center [268, 118] width 331 height 220
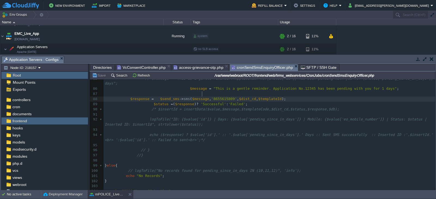
scroll to position [421, 0]
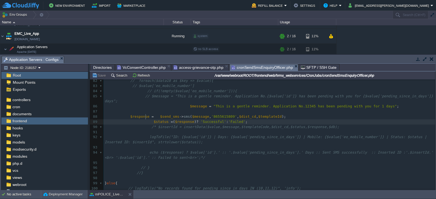
click at [145, 117] on div "x 72 $workInProgress = "'Work in Progress'" ; 73 $hasRecords = false ; 74 75 $s…" at bounding box center [268, 176] width 331 height 298
type textarea "echo"
type textarea "$response"
drag, startPoint x: 145, startPoint y: 112, endPoint x: 128, endPoint y: 112, distance: 17.7
click at [257, 119] on pre "echo $status = ( $response ) ? 'Successful' : 'Failed' ;" at bounding box center [268, 121] width 331 height 5
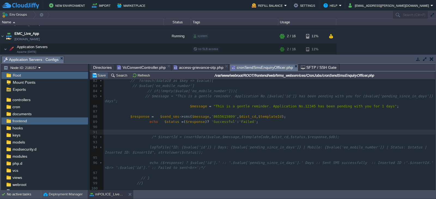
click at [101, 77] on button "Save" at bounding box center [99, 75] width 15 height 5
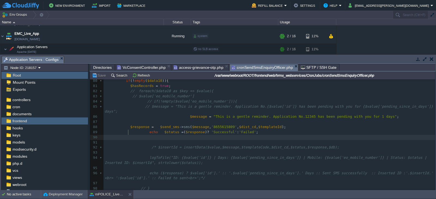
click at [156, 135] on pre at bounding box center [268, 137] width 331 height 5
paste textarea ";"
type textarea "echo ;"
click at [153, 127] on div "x 70 $templateId = 101010 ; 71 $dist_cd = 19841 ; 72 $workInProgress = "'Work i…" at bounding box center [268, 186] width 331 height 318
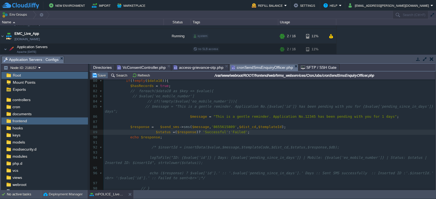
click at [99, 76] on button "Save" at bounding box center [99, 75] width 15 height 5
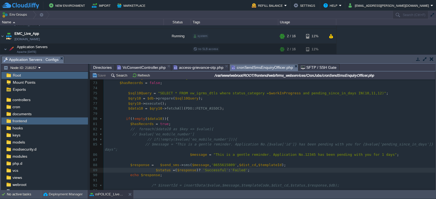
scroll to position [371, 0]
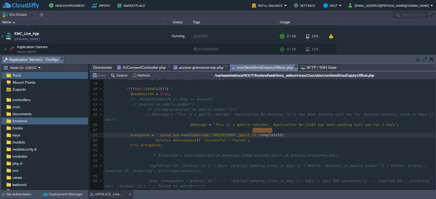
type textarea "$templateId"
drag, startPoint x: 271, startPoint y: 130, endPoint x: 251, endPoint y: 129, distance: 20.1
click at [101, 77] on button "Save" at bounding box center [99, 75] width 15 height 5
type textarea "$templateId"
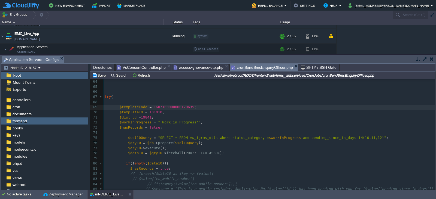
click at [129, 107] on span "$templateCode" at bounding box center [133, 107] width 28 height 4
type textarea "$templateCode"
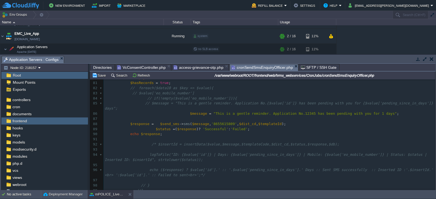
click at [263, 122] on span "$templateId" at bounding box center [269, 124] width 23 height 4
type textarea "$templateId"
click at [101, 76] on button "Save" at bounding box center [99, 75] width 15 height 5
type textarea "$templateId"
click at [263, 137] on pre at bounding box center [268, 139] width 331 height 5
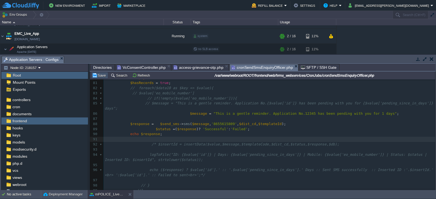
click at [102, 77] on button "Save" at bounding box center [99, 75] width 15 height 5
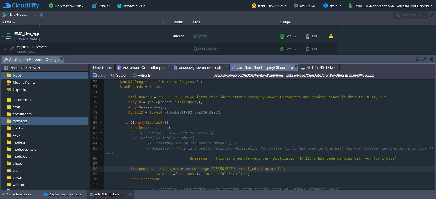
click at [178, 165] on div "x 62 file_put_contents ( $logFile , $logMessage , FILE_APPEND ); 63 } 64 ​ 65 ​…" at bounding box center [268, 189] width 331 height 323
type textarea "sms"
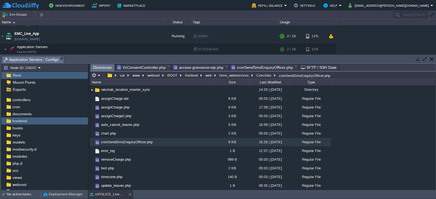
click at [104, 66] on span "Directories" at bounding box center [102, 67] width 19 height 7
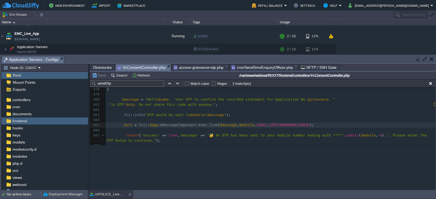
click at [166, 68] on em "VcConsentController.php" at bounding box center [144, 67] width 54 height 7
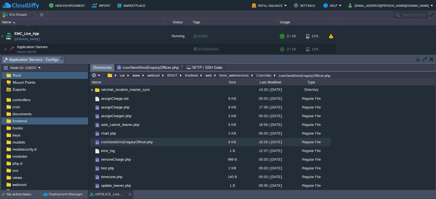
click at [99, 67] on span "Directories" at bounding box center [102, 67] width 19 height 7
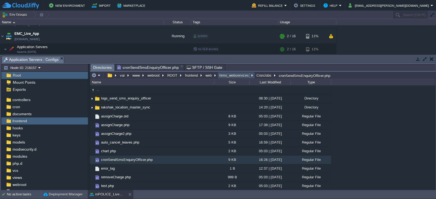
click at [238, 76] on button "hrms_webservices" at bounding box center [234, 75] width 32 height 5
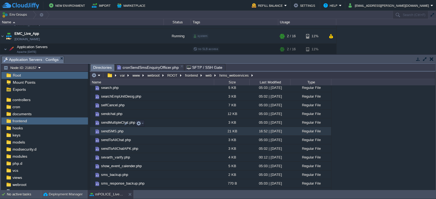
click at [109, 129] on span "sendSMS.php" at bounding box center [112, 131] width 24 height 5
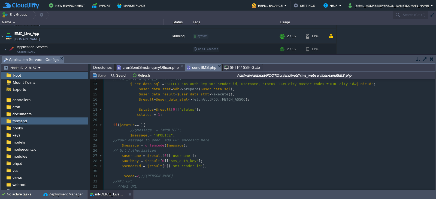
scroll to position [50, 0]
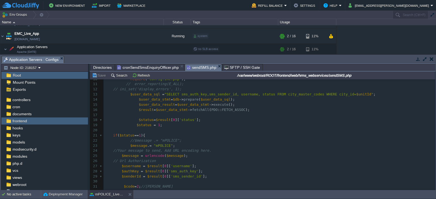
click at [185, 94] on div "629 1 <?php 2 /** 3 * 4 */ 5 class SendSMS 6 { 7 8 function sms ( $message , $m…" at bounding box center [268, 143] width 331 height 226
type textarea "sms_auth_key"
type textarea "sms_sender_id"
type textarea "username"
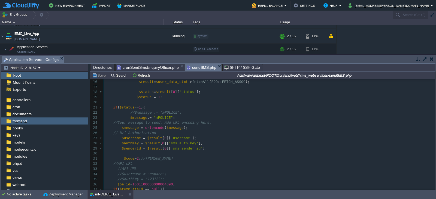
scroll to position [84, 0]
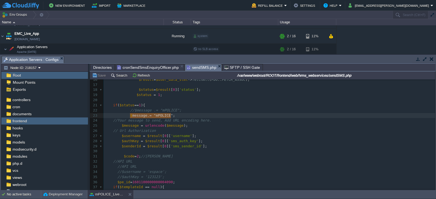
type textarea "$message .= "mPOLICE";"
drag, startPoint x: 173, startPoint y: 117, endPoint x: 128, endPoint y: 116, distance: 44.4
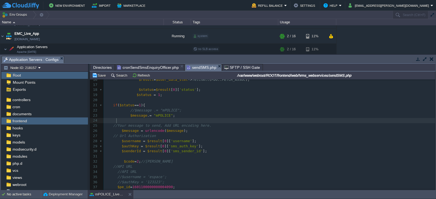
paste textarea "/"
click at [127, 115] on div "xxxxxxxxxx 1 <?php 2 /** 3 * 4 */ 5 class SendSMS 6 { 7 8 function sms ( $messa…" at bounding box center [268, 143] width 331 height 287
type textarea "//"
click at [149, 120] on div "xxxxxxxxxx 1 <?php 2 /** 3 * 4 */ 5 class SendSMS 6 { 7 8 function sms ( $messa…" at bounding box center [268, 143] width 331 height 287
type textarea "MAHPOL"
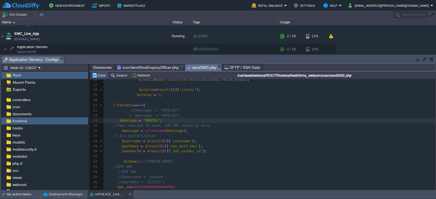
click at [101, 77] on button "Save" at bounding box center [99, 75] width 15 height 5
type textarea "$message .= "MAHPOL";"
drag, startPoint x: 161, startPoint y: 122, endPoint x: 99, endPoint y: 120, distance: 62.9
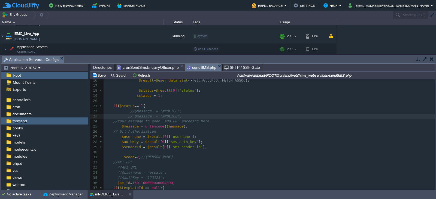
click at [130, 116] on div "xxxxxxxxxx 1 <?php 2 /** 3 * 4 */ 5 class SendSMS 6 { 7 8 function sms ( $messa…" at bounding box center [268, 142] width 331 height 282
click at [99, 76] on button "Save" at bounding box center [99, 75] width 15 height 5
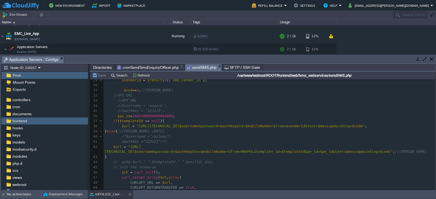
scroll to position [142, 0]
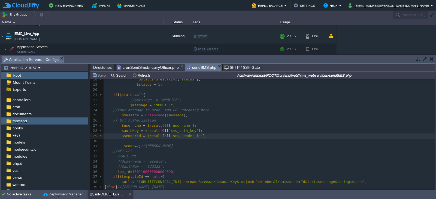
scroll to position [2, 0]
click at [208, 138] on pre "$senderId = $result [ 0 ][ 'sms_sender_id' ];" at bounding box center [268, 136] width 331 height 5
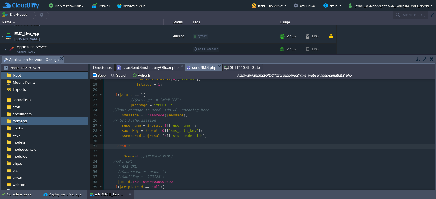
type textarea "echo """
type textarea "<pre>"
type textarea ";"
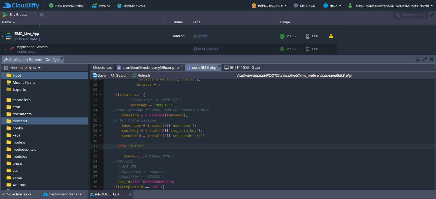
scroll to position [2, 2]
type textarea "print_r();"
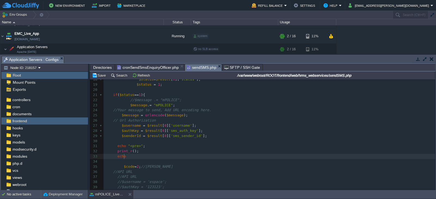
scroll to position [2, 10]
type textarea "echo """
type textarea "<pre>;"
type textarea ";"
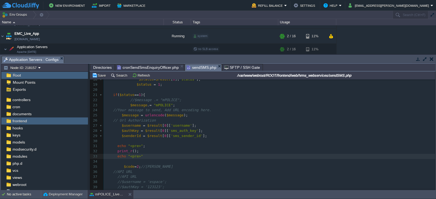
scroll to position [2, 2]
type textarea "/"
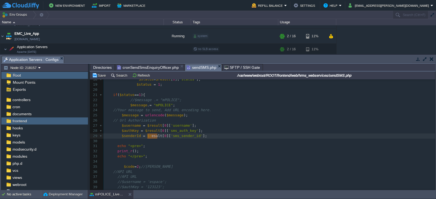
type textarea "$result"
drag, startPoint x: 157, startPoint y: 136, endPoint x: 143, endPoint y: 136, distance: 13.1
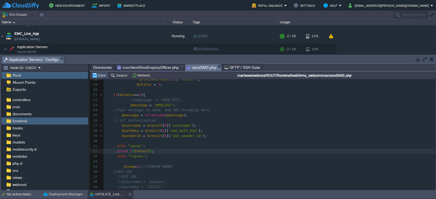
click at [99, 77] on button "Save" at bounding box center [99, 75] width 15 height 5
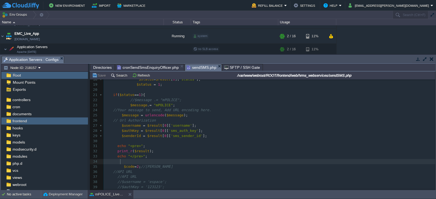
scroll to position [2, 0]
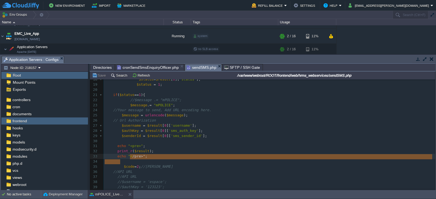
type textarea ""</pre>";"
click at [144, 156] on pre "echo "</pre>" ;" at bounding box center [268, 156] width 331 height 5
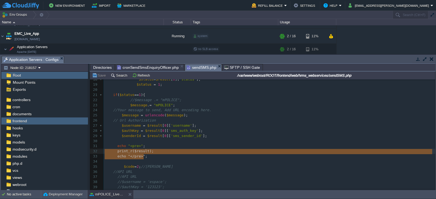
type textarea "echo "<pre>"; print_r($result); echo "</pre>";"
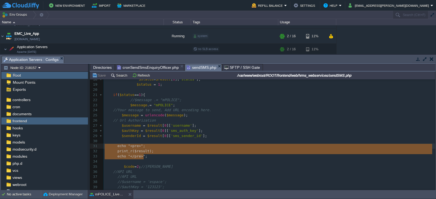
drag, startPoint x: 147, startPoint y: 156, endPoint x: 102, endPoint y: 149, distance: 45.2
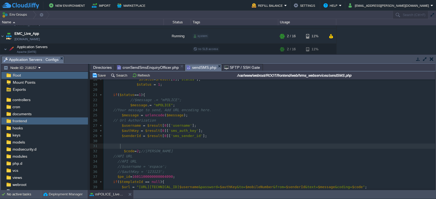
click at [119, 147] on span at bounding box center [113, 146] width 17 height 4
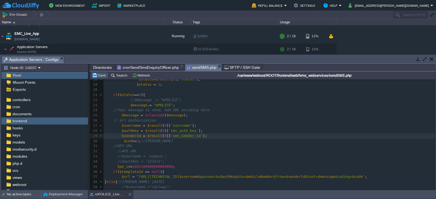
click at [100, 76] on button "Save" at bounding box center [99, 75] width 15 height 5
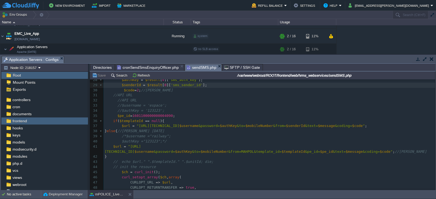
scroll to position [142, 0]
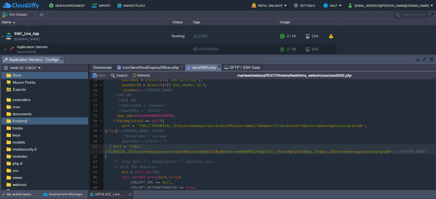
click at [109, 146] on span at bounding box center [109, 147] width 8 height 4
type textarea "echo"
click at [100, 75] on button "Save" at bounding box center [99, 75] width 15 height 5
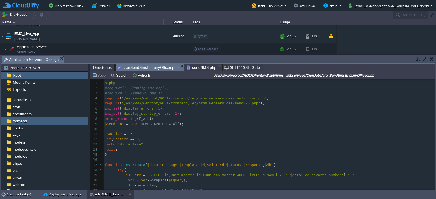
click at [155, 68] on span "cronSendSmsEnquiryOfficer.php" at bounding box center [148, 67] width 62 height 7
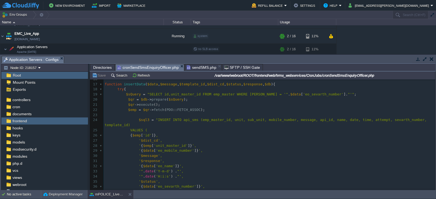
scroll to position [116, 0]
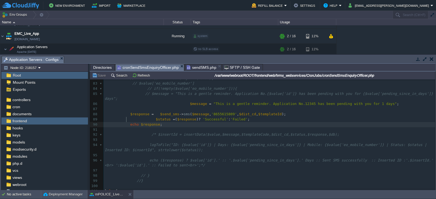
click at [125, 122] on span at bounding box center [118, 124] width 26 height 4
type textarea "//"
click at [101, 77] on button "Save" at bounding box center [99, 75] width 15 height 5
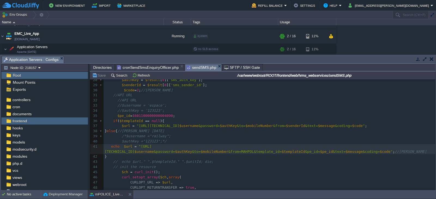
click at [197, 67] on span "sendSMS.php" at bounding box center [201, 67] width 30 height 7
click at [122, 146] on div "xxxxxxxxxx 4 */ 5 class SendSMS 6 { 7 8 function sms ( $message , $mobileNumber…" at bounding box center [268, 104] width 331 height 298
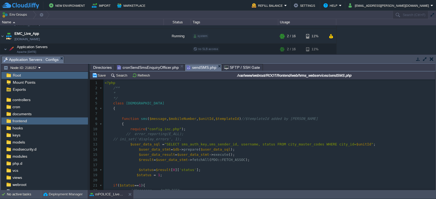
scroll to position [0, 0]
click at [102, 75] on button "Save" at bounding box center [99, 75] width 15 height 5
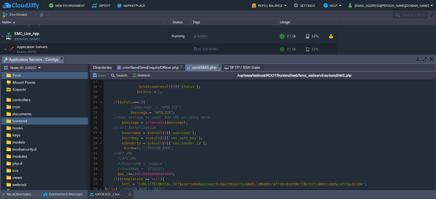
scroll to position [83, 0]
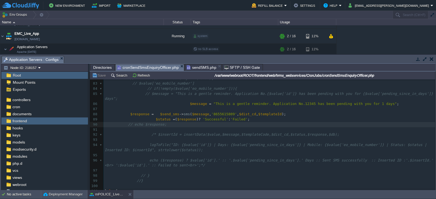
click at [158, 65] on span "cronSendSmsEnquiryOfficer.php" at bounding box center [148, 67] width 62 height 7
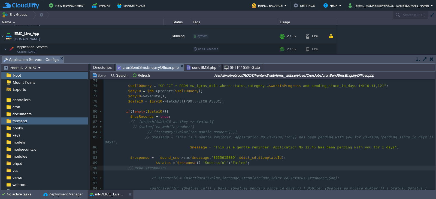
scroll to position [376, 0]
click at [179, 143] on div "x 61 ​ 62 file_put_contents ( $logFile , $logMessage , FILE_APPEND ); 63 } 64 ​…" at bounding box center [268, 150] width 331 height 277
type textarea "//"
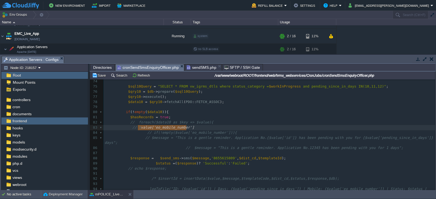
type textarea "$value['eo_mobile_number']"
drag, startPoint x: 188, startPoint y: 127, endPoint x: 136, endPoint y: 128, distance: 52.3
type textarea "'8655615809'"
drag, startPoint x: 226, startPoint y: 153, endPoint x: 204, endPoint y: 153, distance: 21.5
paste textarea
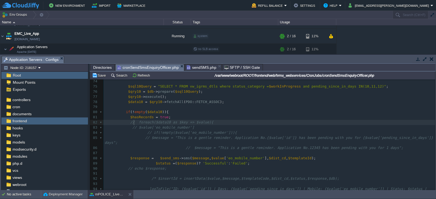
click at [134, 121] on div "x 61 ​ 62 file_put_contents ( $logFile , $logMessage , FILE_APPEND ); 63 } 64 ​…" at bounding box center [268, 150] width 331 height 277
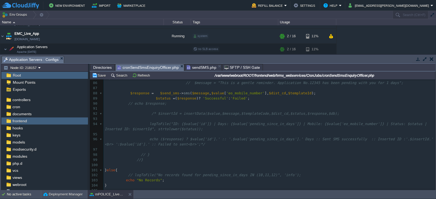
click at [152, 108] on div "x 61 ​ 62 file_put_contents ( $logFile , $logMessage , FILE_APPEND ); 63 } 64 ​…" at bounding box center [268, 85] width 331 height 277
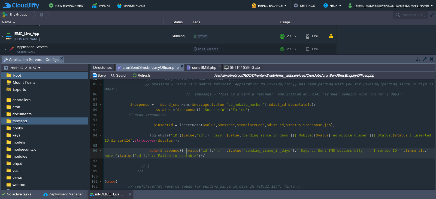
click at [190, 151] on pre "echo ( $response ) ? $value [ 'id' ]. ' :: ' . $value [ 'pending_since_in_days'…" at bounding box center [268, 153] width 331 height 10
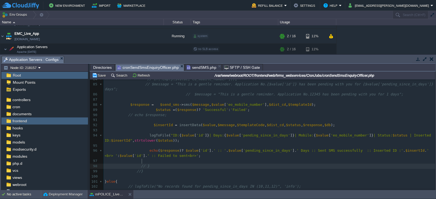
click at [142, 161] on div "x 61 ​ 62 file_put_contents ( $logFile , $logMessage , FILE_APPEND ); 63 } 64 ​…" at bounding box center [268, 108] width 331 height 298
click at [131, 182] on div "x 61 ​ 62 file_put_contents ( $logFile , $logMessage , FILE_APPEND ); 63 } 64 ​…" at bounding box center [268, 108] width 331 height 298
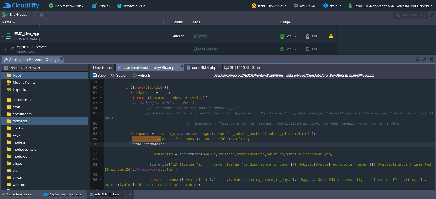
type textarea "// echo $response;"
drag, startPoint x: 170, startPoint y: 140, endPoint x: 122, endPoint y: 138, distance: 48.0
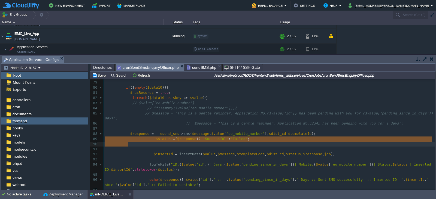
drag, startPoint x: 161, startPoint y: 145, endPoint x: 101, endPoint y: 140, distance: 60.7
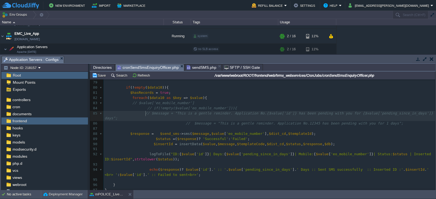
click at [145, 114] on div "x 61 ​ 62 file_put_contents ( $logFile , $logMessage , FILE_APPEND ); 63 } 64 ​…" at bounding box center [268, 131] width 331 height 287
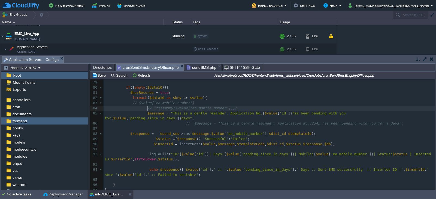
click at [148, 108] on div "x 61 ​ 62 file_put_contents ( $logFile , $logMessage , FILE_APPEND ); 63 } 64 ​…" at bounding box center [268, 131] width 331 height 287
type textarea "// $value['eo_mobile_number']"
drag, startPoint x: 190, startPoint y: 103, endPoint x: 128, endPoint y: 103, distance: 61.8
click at [178, 121] on span at bounding box center [145, 123] width 81 height 4
click at [102, 76] on button "Save" at bounding box center [99, 75] width 15 height 5
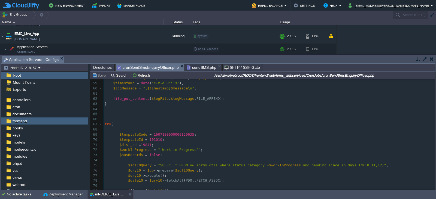
click at [174, 135] on div "x 48 echo "</pre>" ; 49 } 50 } 51 ​ 52 function logToFile ( $message , $type = …" at bounding box center [268, 134] width 331 height 220
type textarea "1607100000000120635"
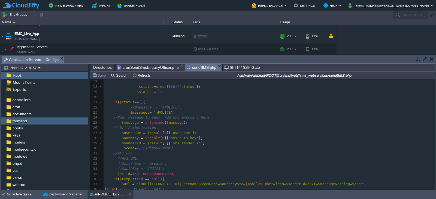
click at [203, 67] on span "sendSMS.php" at bounding box center [201, 67] width 30 height 7
click at [159, 113] on div "xxxxxxxxxx 1 <?php 2 /** 3 * 4 */ 5 class SendSMS 6 { 7 8 function sms ( $messa…" at bounding box center [268, 125] width 331 height 256
type textarea "mPOLICE"
click at [220, 122] on pre "$message = urlencode ( $message );" at bounding box center [268, 122] width 331 height 5
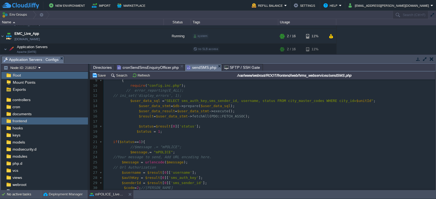
scroll to position [50, 0]
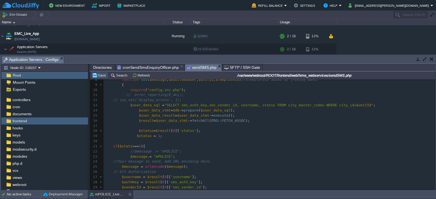
click at [102, 75] on button "Save" at bounding box center [99, 75] width 15 height 5
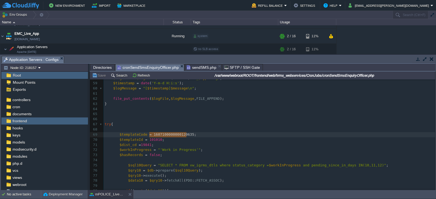
click at [158, 67] on span "cronSendSmsEnquiryOfficer.php" at bounding box center [148, 67] width 62 height 7
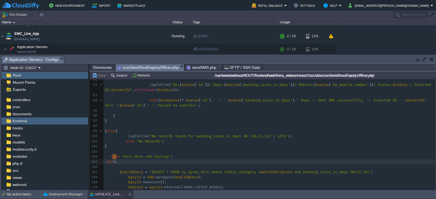
type textarea "echo "Hiii Here cdd testing"; exit;"
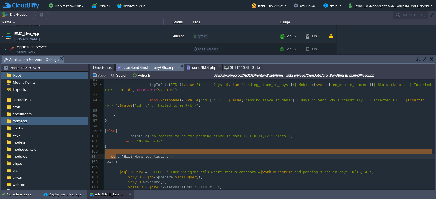
drag, startPoint x: 120, startPoint y: 155, endPoint x: 111, endPoint y: 154, distance: 9.0
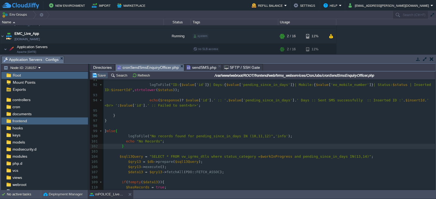
click at [102, 74] on button "Save" at bounding box center [99, 75] width 15 height 5
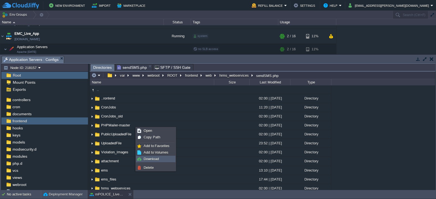
click at [151, 160] on span "Download" at bounding box center [150, 159] width 15 height 4
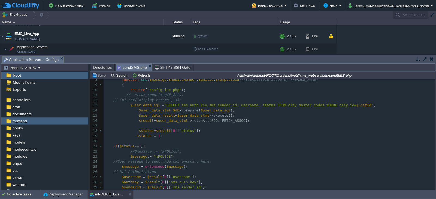
click at [129, 67] on span "sendSMS.php" at bounding box center [132, 67] width 30 height 7
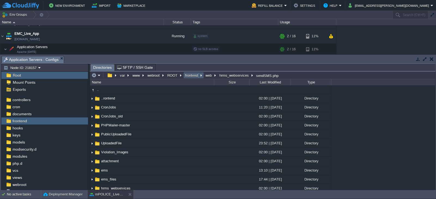
click at [193, 76] on button "frontend" at bounding box center [191, 75] width 15 height 5
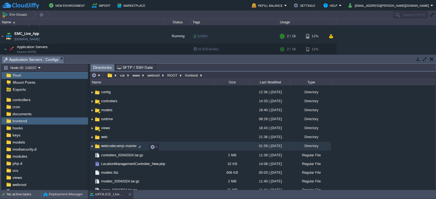
scroll to position [13, 0]
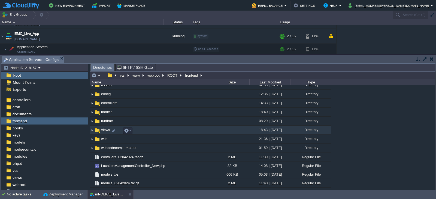
click at [103, 133] on td "views" at bounding box center [152, 130] width 124 height 9
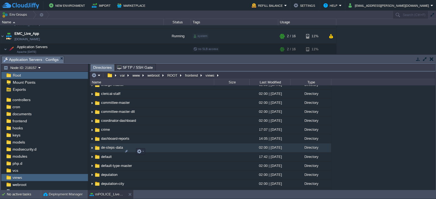
scroll to position [158, 0]
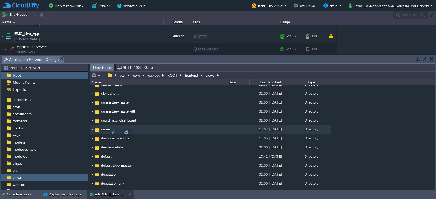
click at [103, 132] on span "crime" at bounding box center [105, 129] width 10 height 5
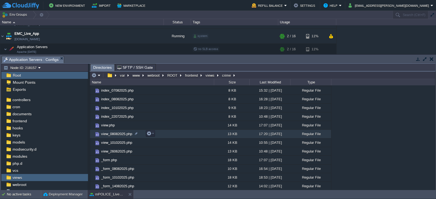
scroll to position [14, 0]
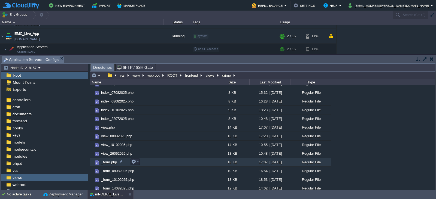
click at [107, 163] on span "_form.php" at bounding box center [108, 162] width 17 height 5
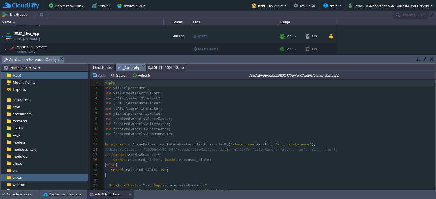
scroll to position [2, 0]
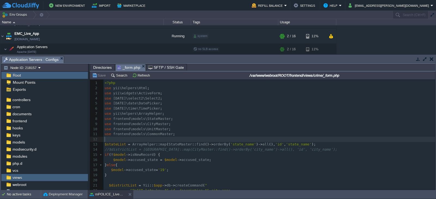
click at [180, 140] on pre "​" at bounding box center [268, 139] width 331 height 5
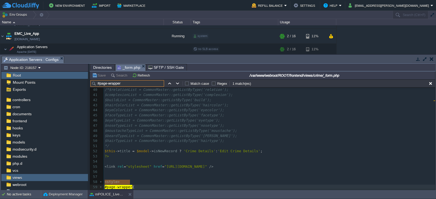
scroll to position [219, 0]
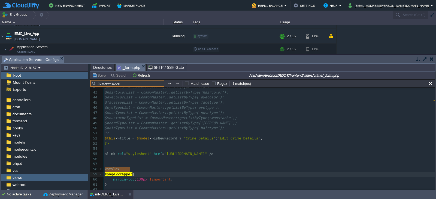
type input "#page-wrapper"
click at [111, 177] on span at bounding box center [109, 179] width 8 height 4
type textarea "/*"
click at [191, 177] on pre "/*margin-top: 130px !important;" at bounding box center [268, 179] width 331 height 5
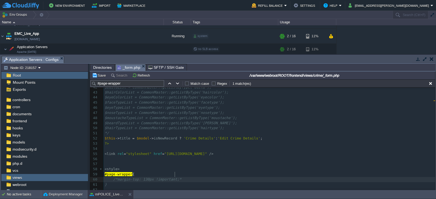
type textarea "*/"
click at [209, 162] on pre "​" at bounding box center [268, 164] width 331 height 5
click at [101, 78] on button "Save" at bounding box center [99, 75] width 15 height 5
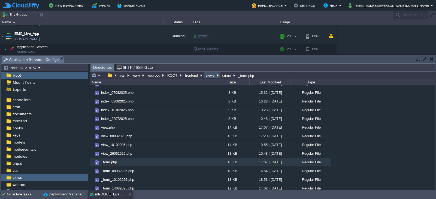
click at [209, 75] on button "views" at bounding box center [209, 75] width 11 height 5
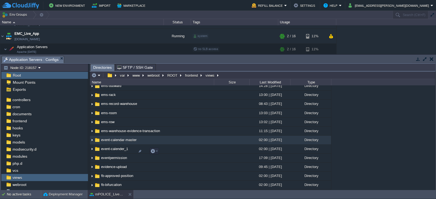
scroll to position [682, 0]
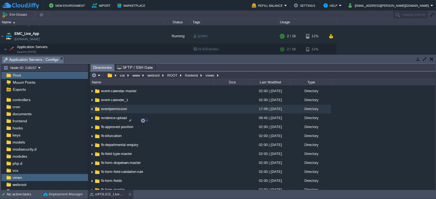
click at [109, 111] on span "eventpermission" at bounding box center [113, 109] width 27 height 5
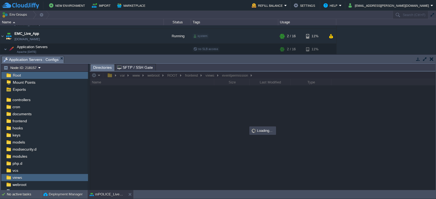
scroll to position [0, 0]
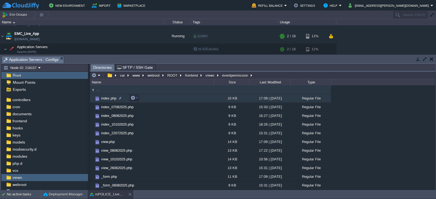
click at [103, 97] on span "index.php" at bounding box center [108, 98] width 17 height 5
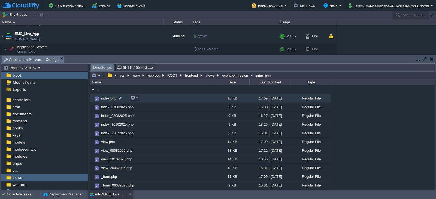
click at [103, 97] on span "index.php" at bounding box center [108, 98] width 17 height 5
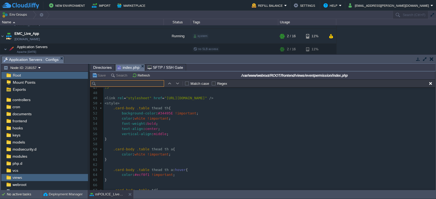
scroll to position [247, 0]
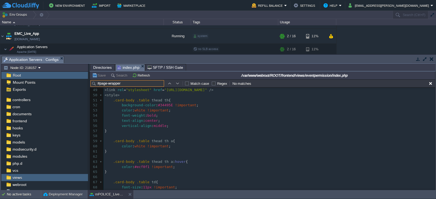
type input "#page-wrapper"
click at [176, 82] on button "button" at bounding box center [177, 83] width 5 height 5
click at [169, 86] on td at bounding box center [169, 83] width 7 height 7
click at [176, 85] on button "button" at bounding box center [177, 83] width 5 height 5
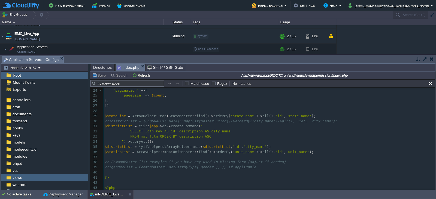
scroll to position [97, 0]
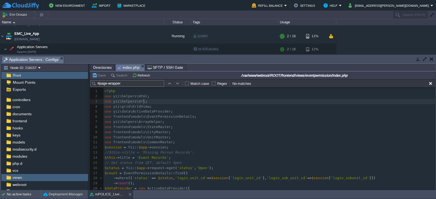
click at [190, 99] on pre "use yii\helpers\Url ;" at bounding box center [268, 101] width 331 height 5
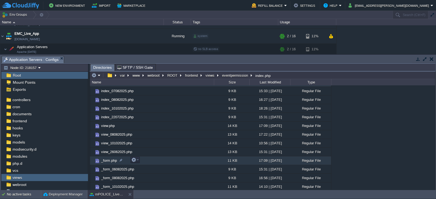
click at [106, 160] on span "_form.php" at bounding box center [108, 160] width 17 height 5
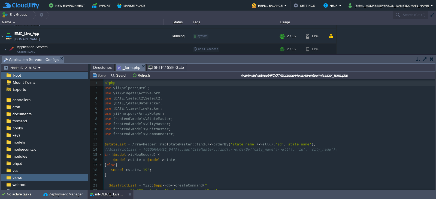
click at [230, 110] on pre "use [DATE]\time\TimePicker ;" at bounding box center [268, 108] width 331 height 5
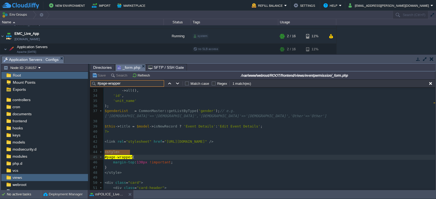
type input "#page-wrapper"
click at [110, 160] on span at bounding box center [109, 162] width 8 height 4
type textarea "/*"
click at [177, 160] on pre "/* margin-top: 130px !important;" at bounding box center [268, 162] width 331 height 5
type textarea "*/"
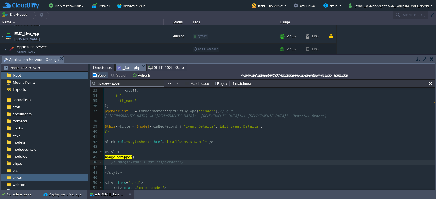
click at [101, 74] on button "Save" at bounding box center [99, 75] width 15 height 5
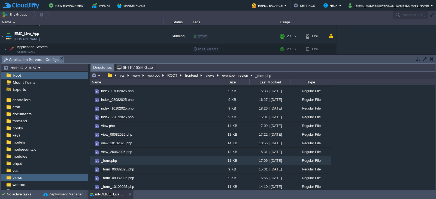
click at [100, 67] on span "Directories" at bounding box center [102, 67] width 19 height 7
click at [209, 76] on button "views" at bounding box center [209, 75] width 11 height 5
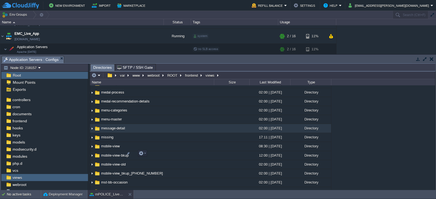
scroll to position [1462, 0]
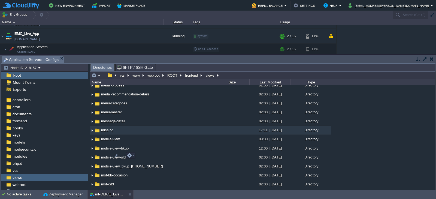
click at [103, 133] on span "missing" at bounding box center [107, 130] width 14 height 5
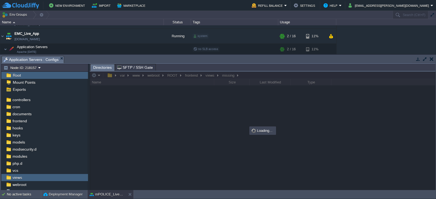
scroll to position [0, 0]
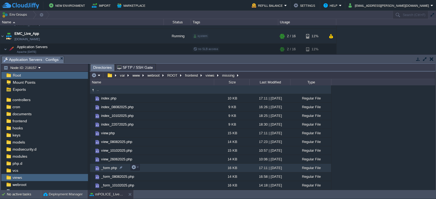
click at [102, 169] on span "_form.php" at bounding box center [108, 168] width 17 height 5
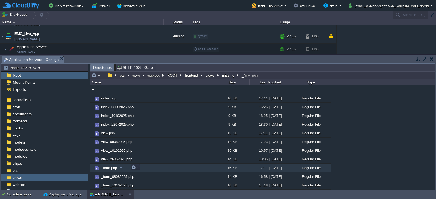
click at [102, 169] on span "_form.php" at bounding box center [108, 168] width 17 height 5
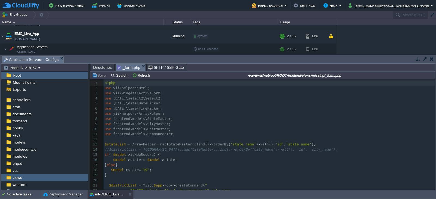
scroll to position [2, 0]
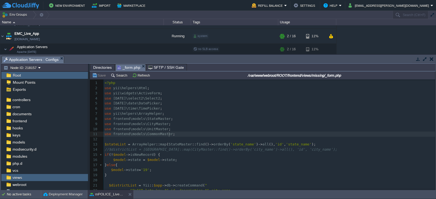
click at [203, 134] on pre "use frontend\models\CommonMaster ;" at bounding box center [268, 134] width 331 height 5
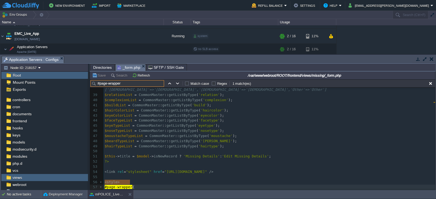
scroll to position [235, 0]
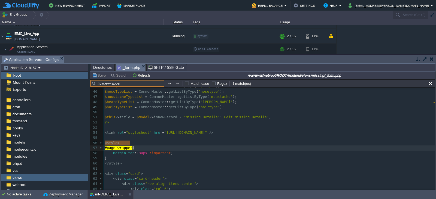
type input "#page-wrapper"
click at [110, 151] on span at bounding box center [109, 153] width 8 height 4
type textarea "/*"
click at [176, 151] on pre "/* margin-top: 130px !important;" at bounding box center [268, 153] width 331 height 5
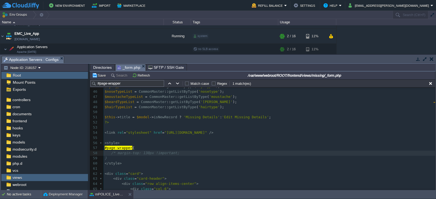
type textarea "&"
type textarea "*/"
click at [190, 166] on pre "​" at bounding box center [268, 168] width 331 height 5
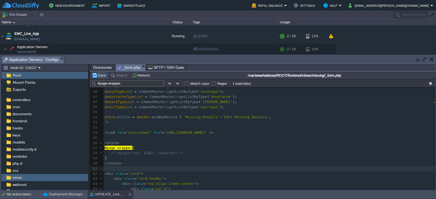
click at [102, 75] on button "Save" at bounding box center [99, 75] width 15 height 5
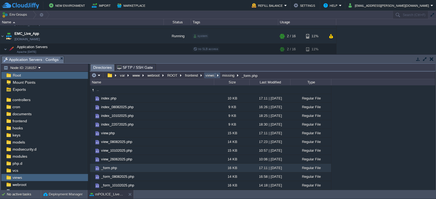
click at [209, 75] on button "views" at bounding box center [209, 75] width 11 height 5
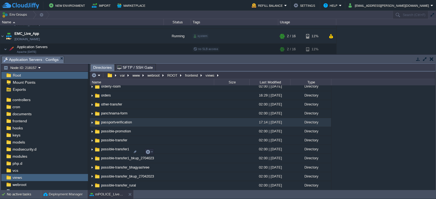
scroll to position [1730, 0]
click at [113, 125] on span "passportverification" at bounding box center [116, 123] width 32 height 5
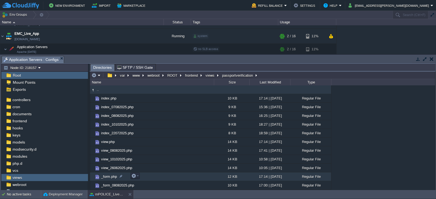
click at [108, 176] on span "_form.php" at bounding box center [108, 176] width 17 height 5
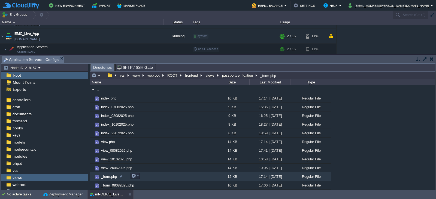
click at [108, 176] on span "_form.php" at bounding box center [108, 176] width 17 height 5
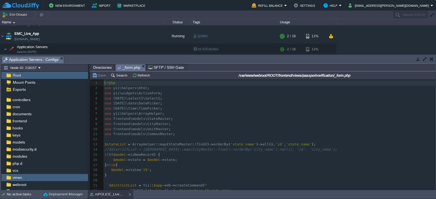
scroll to position [2, 0]
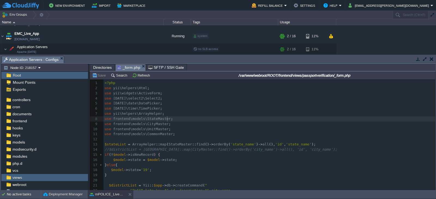
click at [207, 119] on pre "use frontend\models\StateMaster ;" at bounding box center [268, 119] width 331 height 5
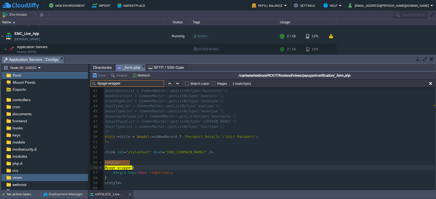
scroll to position [211, 0]
type input "#page-wrapper"
click at [110, 168] on div "x 26 //$stationList = ArrayHelper::map(UnitMaster::find()->orderBy('unit_name')…" at bounding box center [268, 124] width 331 height 236
type textarea "/*"
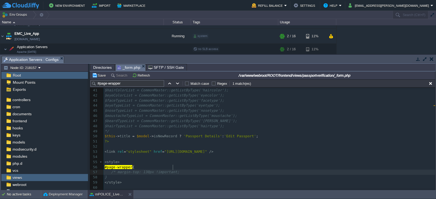
click at [178, 170] on pre "/* margin-top: 130px !important;" at bounding box center [268, 172] width 331 height 5
type textarea "*/"
click at [100, 78] on button "Save" at bounding box center [99, 75] width 15 height 5
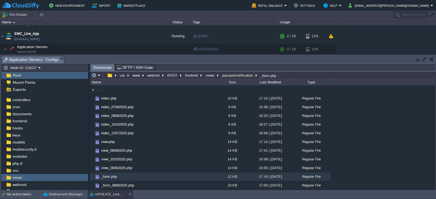
click at [100, 66] on span "Directories" at bounding box center [102, 67] width 19 height 7
click at [208, 75] on button "views" at bounding box center [209, 75] width 11 height 5
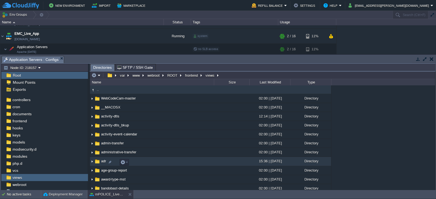
click at [103, 164] on span "adr" at bounding box center [103, 161] width 7 height 5
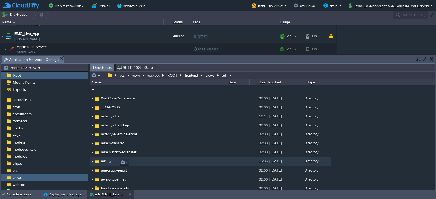
click at [103, 164] on span "adr" at bounding box center [103, 161] width 7 height 5
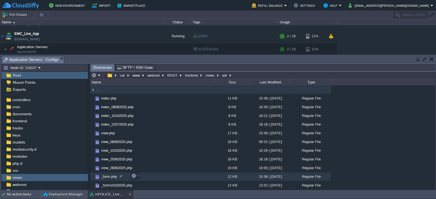
click at [107, 175] on span "_form.php" at bounding box center [108, 176] width 17 height 5
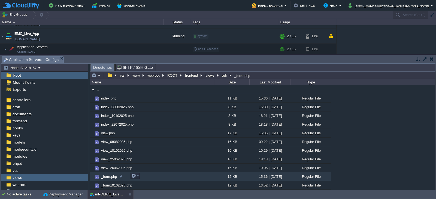
click at [107, 175] on span "_form.php" at bounding box center [108, 176] width 17 height 5
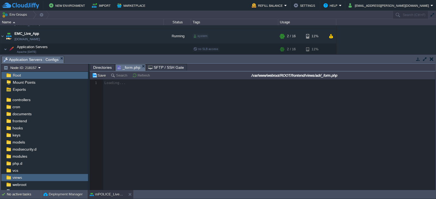
scroll to position [2, 0]
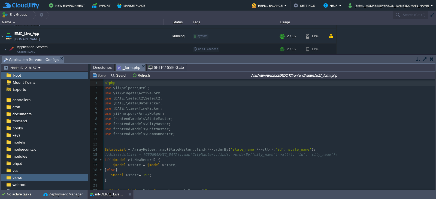
click at [198, 126] on pre "use frontend\models\CityMaster ;" at bounding box center [268, 124] width 331 height 5
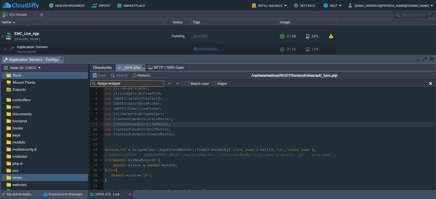
scroll to position [161, 0]
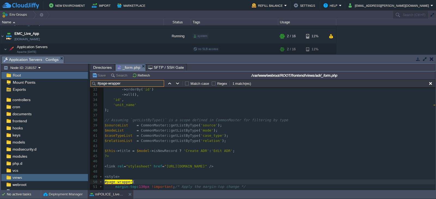
type input "#page-wrapper"
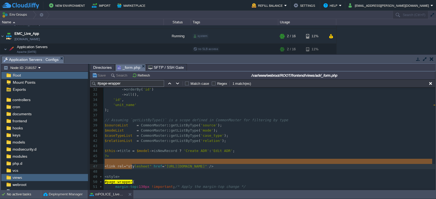
type textarea "<link rel="
click at [112, 191] on body "New Environment Import Marketplace Bonus ₹0.00 Upgrade Account Refill Balance S…" at bounding box center [218, 99] width 436 height 199
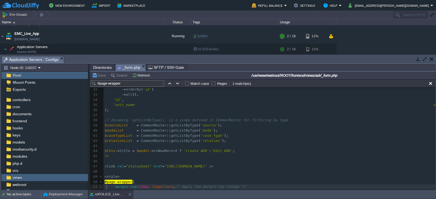
click at [106, 188] on div "x 22 $districtList = Yii :: $app -> db -> createCommand ( " 23 SELECT lctn_key …" at bounding box center [268, 138] width 331 height 205
type textarea "/*"
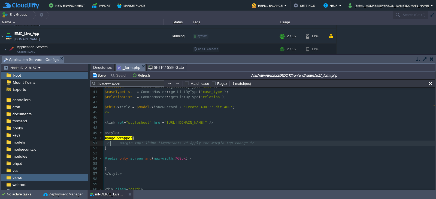
scroll to position [208, 0]
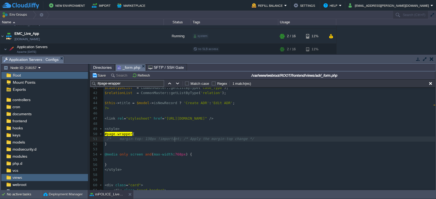
click at [174, 139] on div "xxxxxxxxxx 22 $districtList = Yii :: $app -> db -> createCommand ( " 23 SELECT …" at bounding box center [268, 119] width 331 height 262
type textarea "*/"
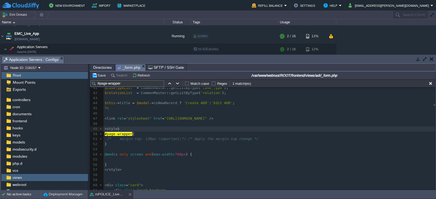
click at [191, 131] on pre "< style >" at bounding box center [268, 129] width 331 height 5
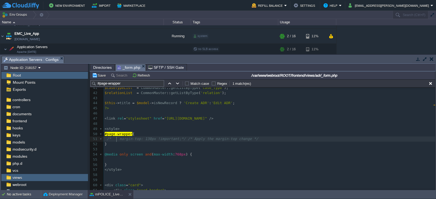
click at [117, 140] on div "xxxxxxxxxx 22 $districtList = Yii :: $app -> db -> createCommand ( " 23 SELECT …" at bounding box center [268, 119] width 331 height 262
click at [108, 140] on div "xxxxxxxxxx 22 $districtList = Yii :: $app -> db -> createCommand ( " 23 SELECT …" at bounding box center [268, 119] width 331 height 262
click at [105, 139] on div "xxxxxxxxxx 22 $districtList = Yii :: $app -> db -> createCommand ( " 23 SELECT …" at bounding box center [268, 119] width 331 height 262
click at [120, 139] on div "xxxxxxxxxx 22 $districtList = Yii :: $app -> db -> createCommand ( " 23 SELECT …" at bounding box center [268, 119] width 331 height 262
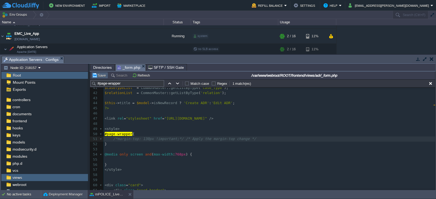
click at [101, 75] on button "Save" at bounding box center [99, 75] width 15 height 5
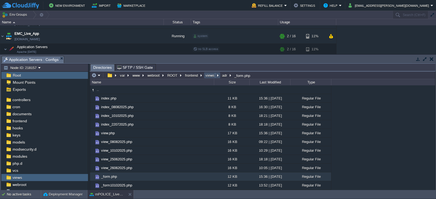
click at [210, 75] on button "views" at bounding box center [209, 75] width 11 height 5
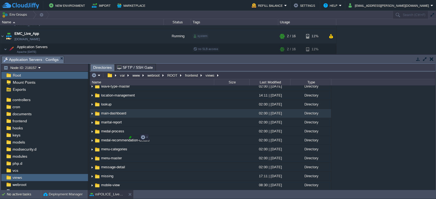
scroll to position [1386, 0]
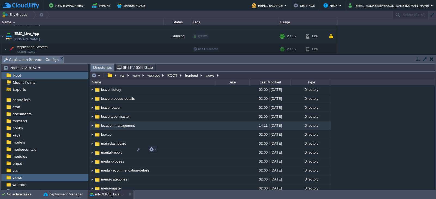
click at [123, 128] on span "location-management" at bounding box center [117, 125] width 35 height 5
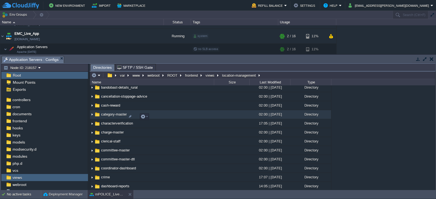
scroll to position [108, 0]
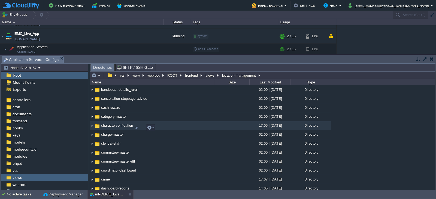
click at [117, 128] on span "characterverification" at bounding box center [116, 125] width 33 height 5
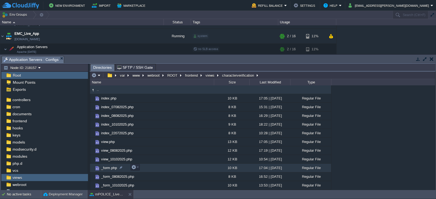
click at [108, 167] on span "_form.php" at bounding box center [108, 168] width 17 height 5
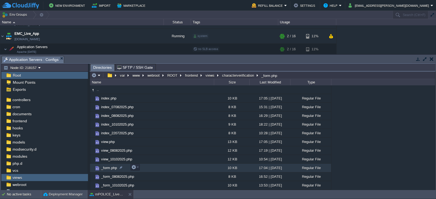
click at [108, 167] on span "_form.php" at bounding box center [108, 168] width 17 height 5
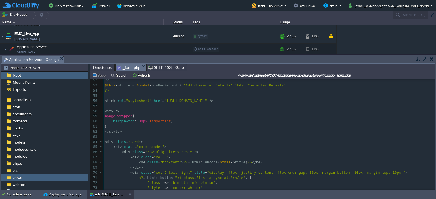
scroll to position [263, 0]
click at [109, 122] on span at bounding box center [109, 123] width 8 height 4
type textarea "/*"
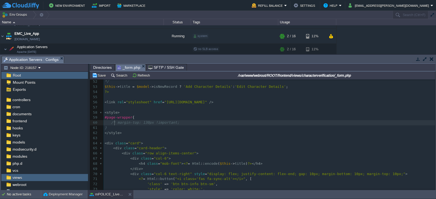
click at [187, 123] on pre "/* margin-top: 130px !important;" at bounding box center [268, 122] width 331 height 5
type textarea "*/"
click at [100, 77] on button "Save" at bounding box center [99, 75] width 15 height 5
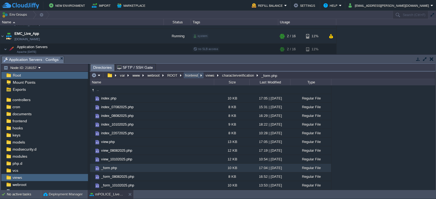
click at [191, 75] on button "frontend" at bounding box center [191, 75] width 15 height 5
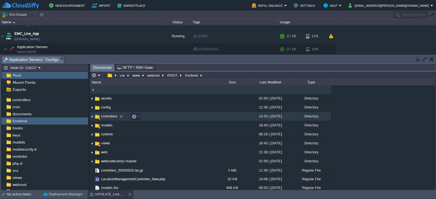
click at [106, 118] on span "controllers" at bounding box center [109, 116] width 18 height 5
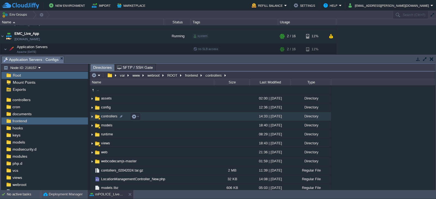
click at [106, 118] on span "controllers" at bounding box center [109, 116] width 18 height 5
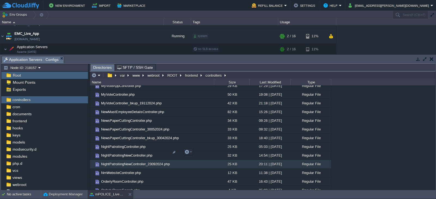
scroll to position [2225, 0]
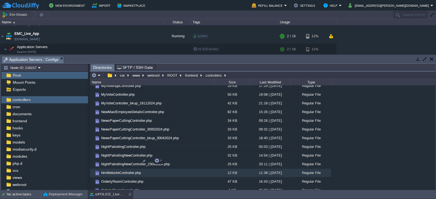
click at [119, 171] on span "NmWebsiteController.php" at bounding box center [120, 173] width 41 height 5
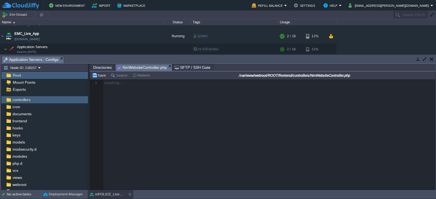
scroll to position [2, 0]
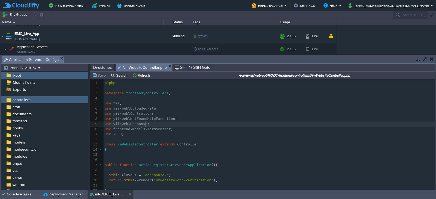
click at [225, 122] on pre "use yii\web\Response ;" at bounding box center [268, 124] width 331 height 5
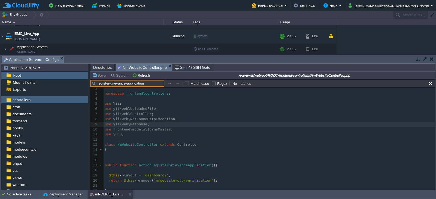
click at [112, 84] on input "register-grievance-application" at bounding box center [126, 83] width 73 height 7
click at [127, 83] on input "registerGrievance-application" at bounding box center [126, 83] width 73 height 7
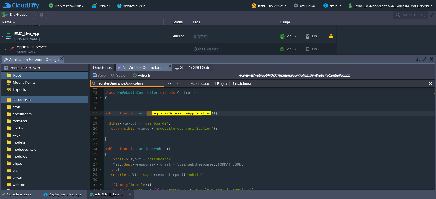
scroll to position [60, 0]
type input "registerGrievanceApplication"
type textarea "nmwebsite-otp-verification"
drag, startPoint x: 201, startPoint y: 128, endPoint x: 151, endPoint y: 129, distance: 50.4
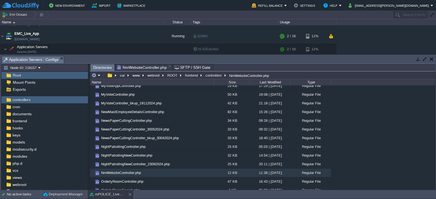
click at [98, 66] on span "Directories" at bounding box center [102, 67] width 19 height 7
click at [191, 75] on button "frontend" at bounding box center [191, 75] width 15 height 5
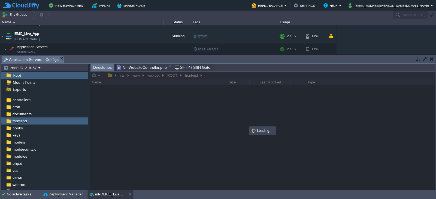
scroll to position [0, 0]
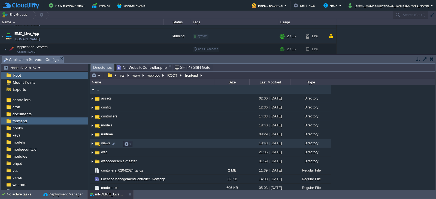
click at [102, 146] on span "views" at bounding box center [105, 143] width 11 height 5
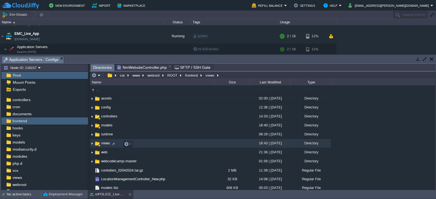
click at [102, 146] on span "views" at bounding box center [105, 143] width 11 height 5
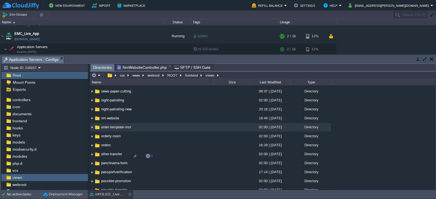
scroll to position [1681, 0]
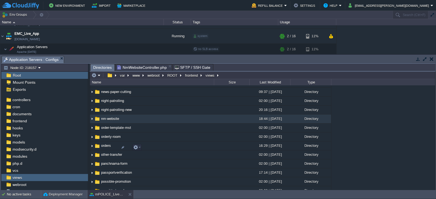
click at [106, 121] on span "nm-website" at bounding box center [110, 119] width 20 height 5
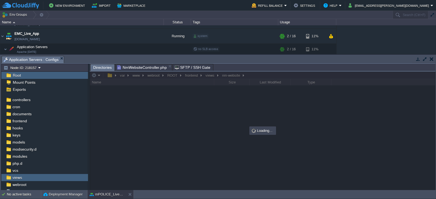
scroll to position [0, 0]
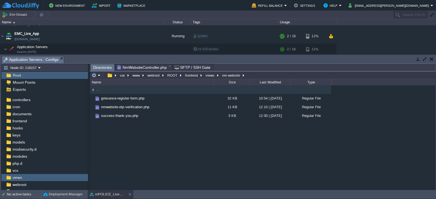
click at [173, 155] on div ".. grievance-register-form.php 32 KB 10:54 | [DATE] Regular File nmwebsite-otp-…" at bounding box center [262, 137] width 345 height 105
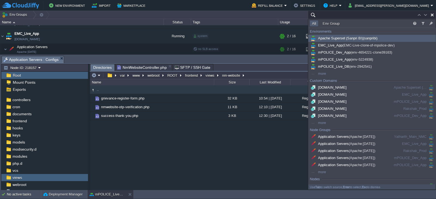
paste input "nmwebsite-otp-verification"
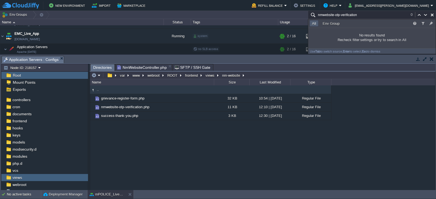
type input "nmwebsite-otp-verification"
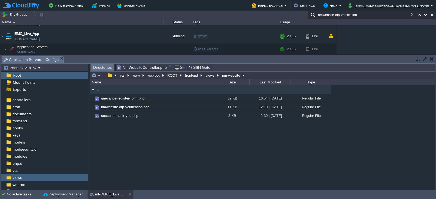
click at [201, 147] on div ".. grievance-register-form.php 32 KB 10:54 | [DATE] Regular File nmwebsite-otp-…" at bounding box center [262, 137] width 345 height 105
click at [164, 123] on div ".. grievance-register-form.php 32 KB 10:54 | [DATE] Regular File nmwebsite-otp-…" at bounding box center [262, 137] width 345 height 105
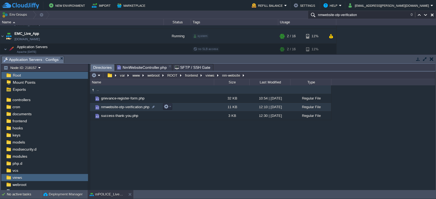
click at [127, 108] on span "nmwebsite-otp-verification.php" at bounding box center [125, 107] width 50 height 5
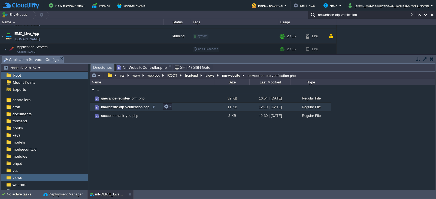
click at [127, 108] on span "nmwebsite-otp-verification.php" at bounding box center [125, 107] width 50 height 5
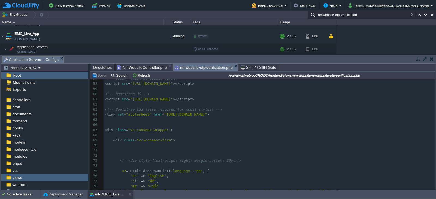
scroll to position [305, 0]
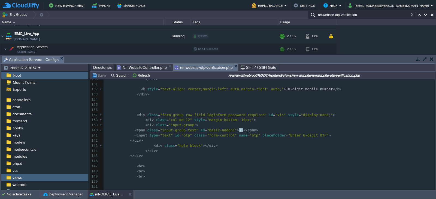
type textarea "otp"
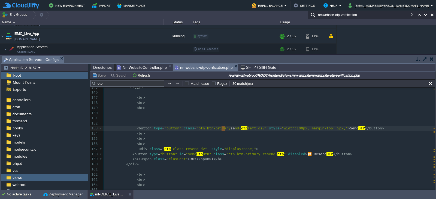
type textarea "send-otp"
drag, startPoint x: 221, startPoint y: 128, endPoint x: 237, endPoint y: 128, distance: 16.1
type input "send-otp"
click at [176, 85] on button "button" at bounding box center [177, 83] width 5 height 5
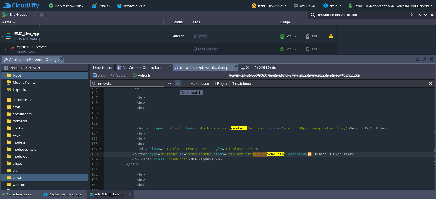
click at [176, 85] on button "button" at bounding box center [177, 83] width 5 height 5
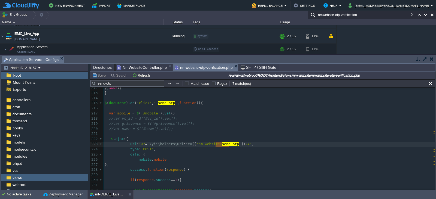
type textarea "send-otp"
drag, startPoint x: 229, startPoint y: 145, endPoint x: 214, endPoint y: 146, distance: 15.1
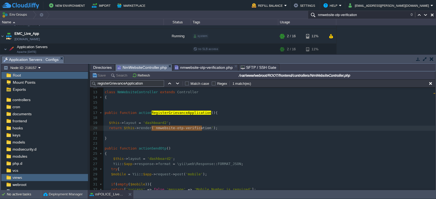
click at [143, 67] on span "NmWebsiteController.php" at bounding box center [142, 67] width 50 height 7
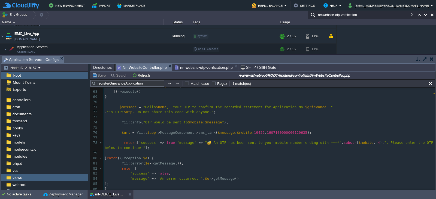
click at [254, 131] on span "19432" at bounding box center [259, 133] width 11 height 4
type textarea "841"
click at [101, 76] on button "Save" at bounding box center [99, 75] width 15 height 5
click at [139, 67] on span "NmWebsiteController.php" at bounding box center [142, 67] width 50 height 7
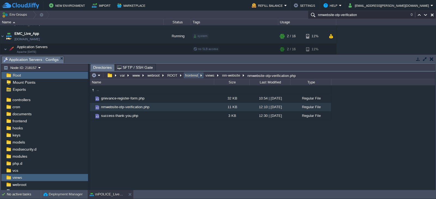
click at [188, 75] on button "frontend" at bounding box center [191, 75] width 15 height 5
